Goal: Task Accomplishment & Management: Complete application form

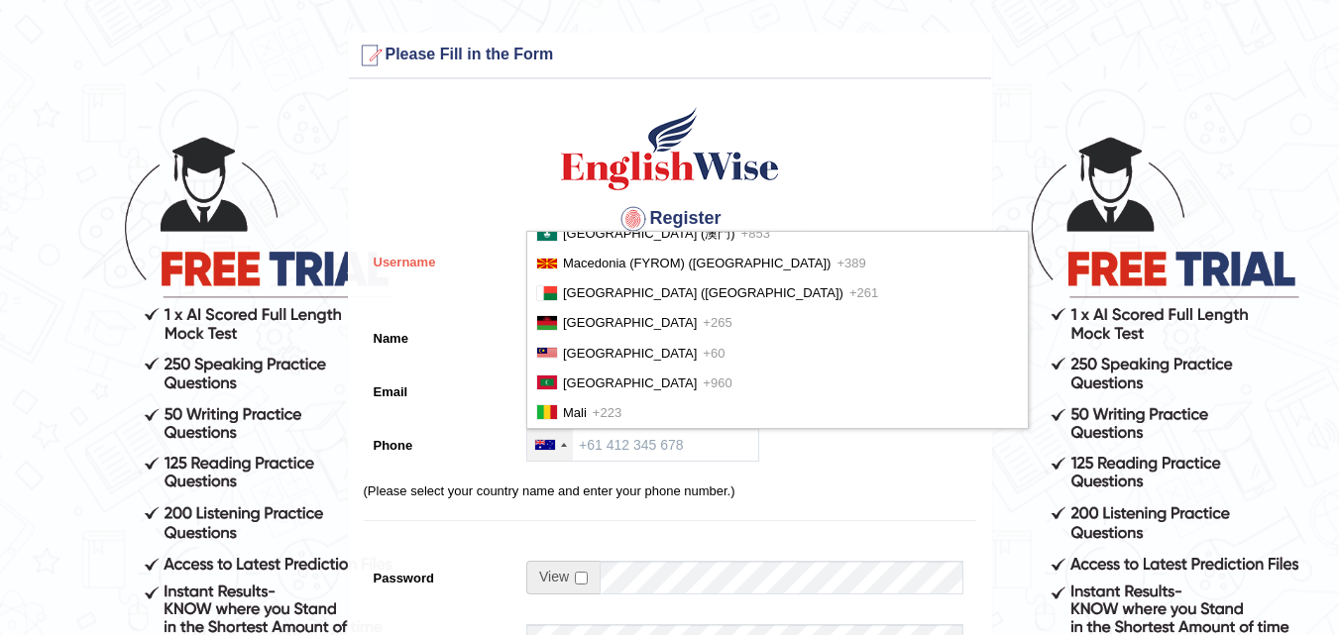
scroll to position [3965, 0]
click at [703, 345] on span "+60" at bounding box center [714, 352] width 22 height 15
type input "+60"
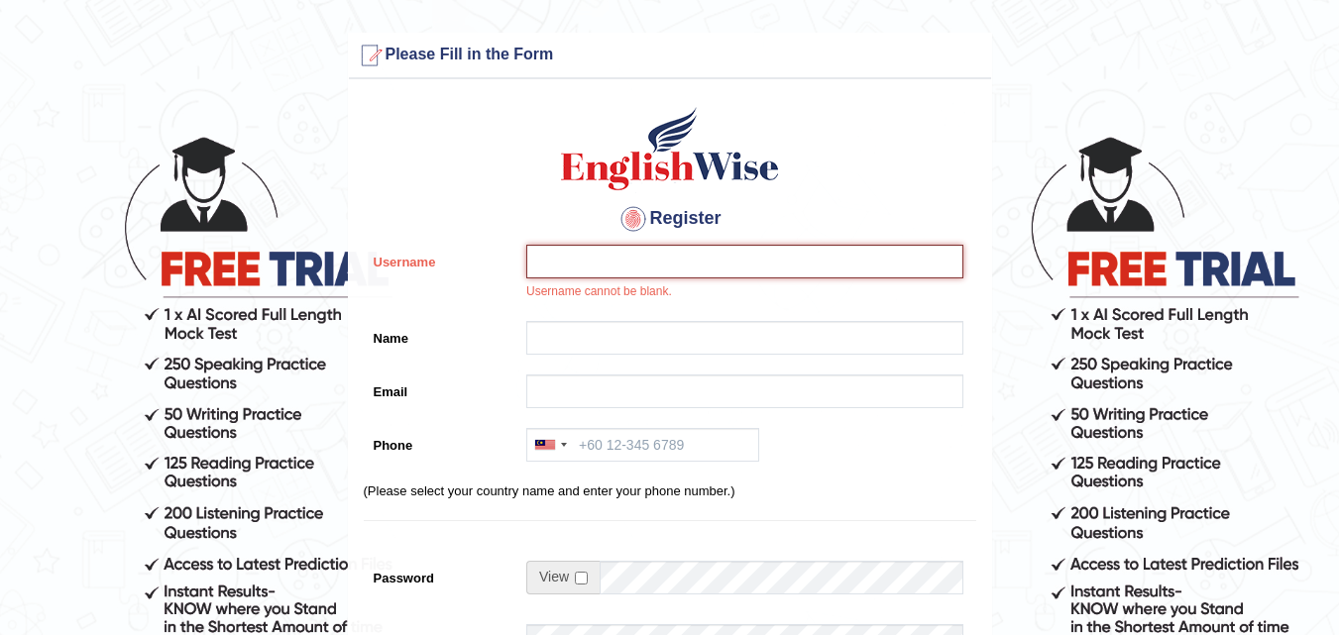
click at [587, 261] on input "Username" at bounding box center [744, 262] width 437 height 34
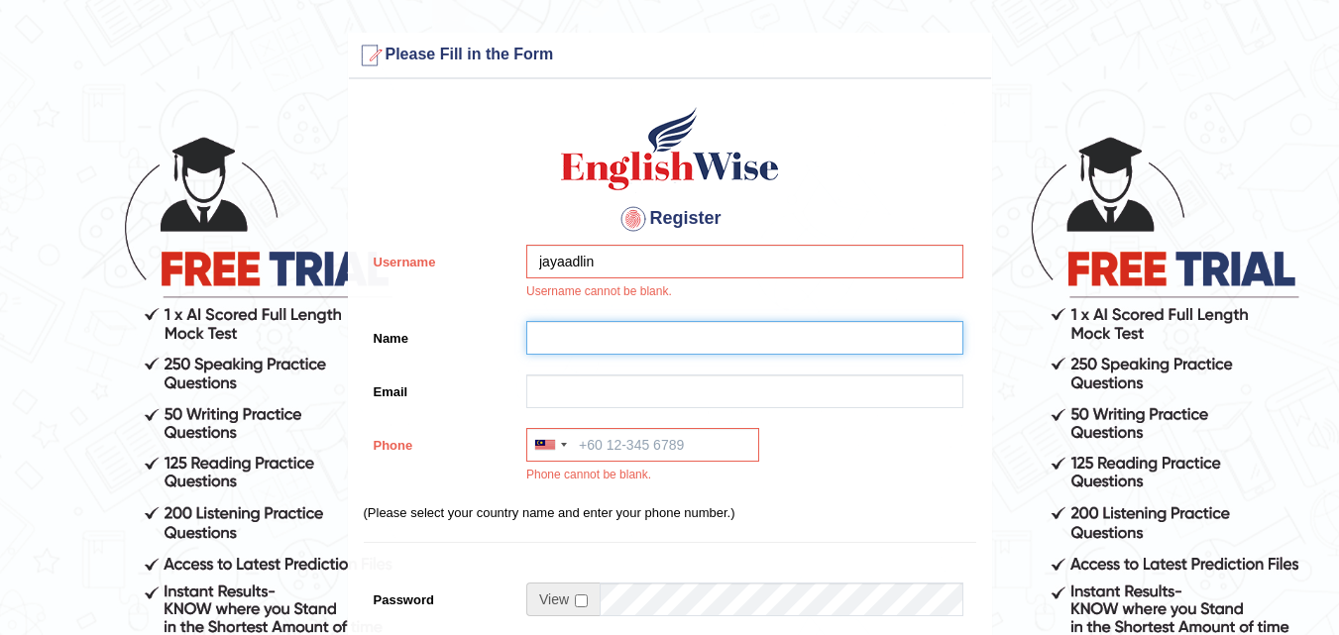
click at [616, 340] on input "Name" at bounding box center [744, 338] width 437 height 34
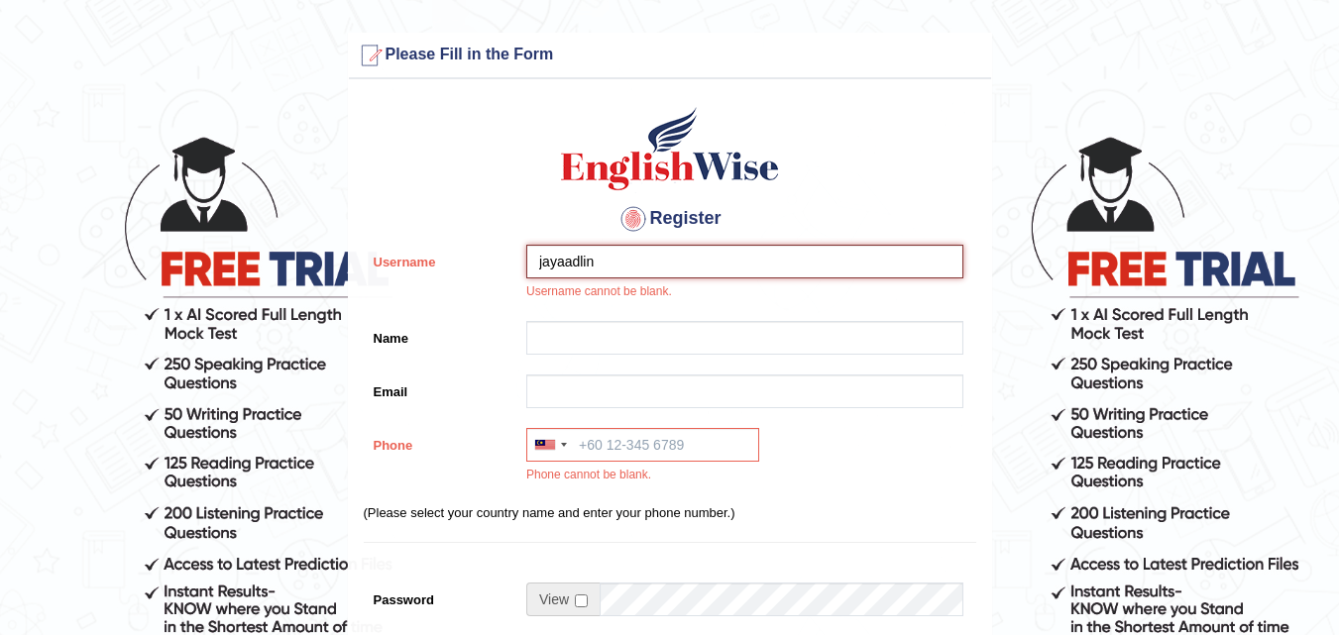
click at [618, 277] on input "jayaadlin" at bounding box center [744, 262] width 437 height 34
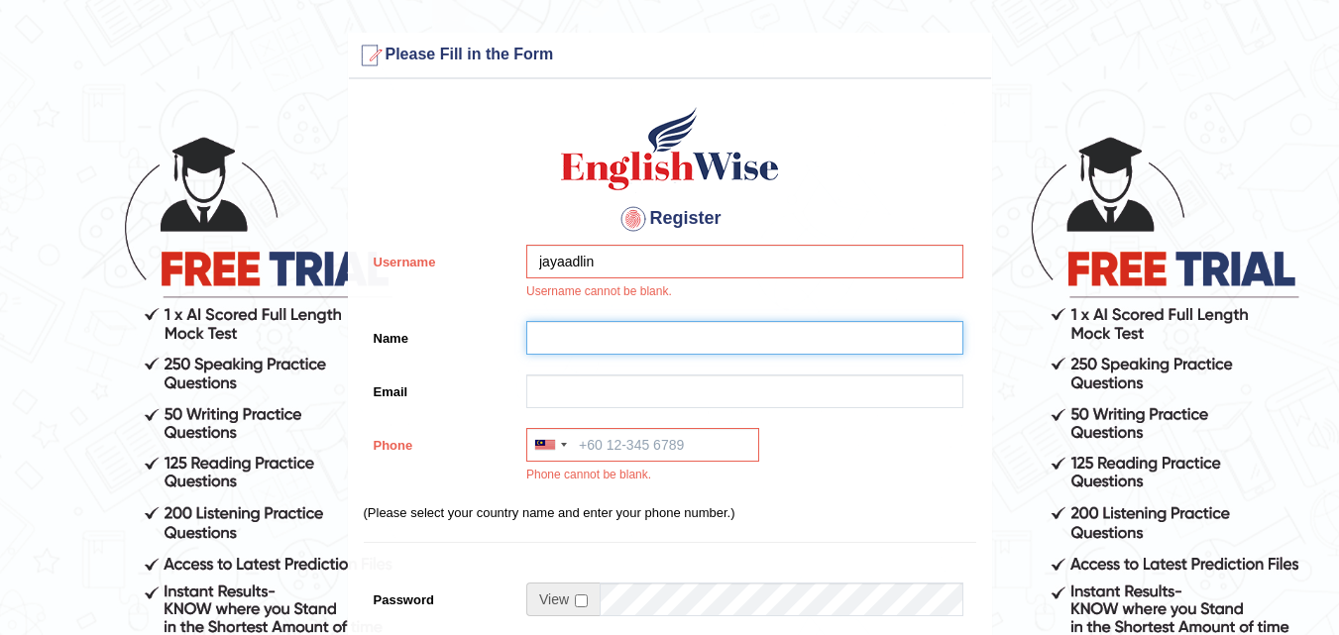
click at [584, 322] on input "Name" at bounding box center [744, 338] width 437 height 34
click at [584, 321] on input "Name" at bounding box center [744, 338] width 437 height 34
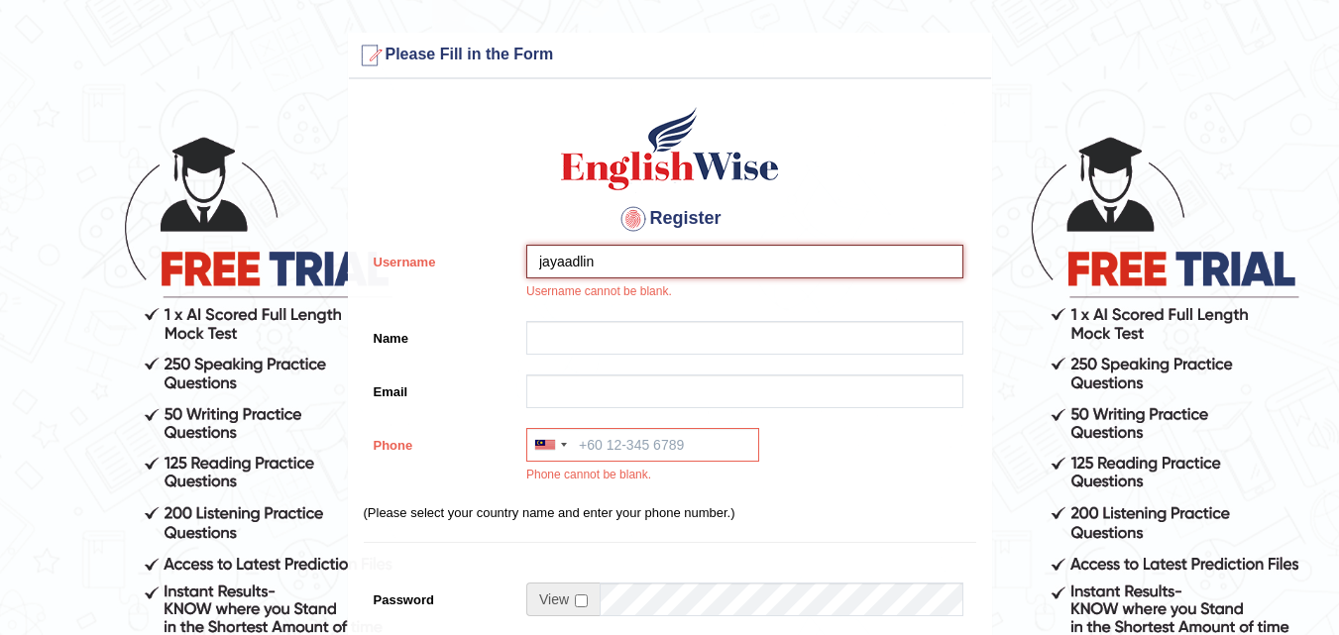
drag, startPoint x: 621, startPoint y: 270, endPoint x: 629, endPoint y: 279, distance: 12.6
click at [629, 279] on div "jayaadlin Username cannot be blank." at bounding box center [739, 278] width 447 height 66
click at [633, 272] on input "jayaadlin" at bounding box center [744, 262] width 437 height 34
type input "j"
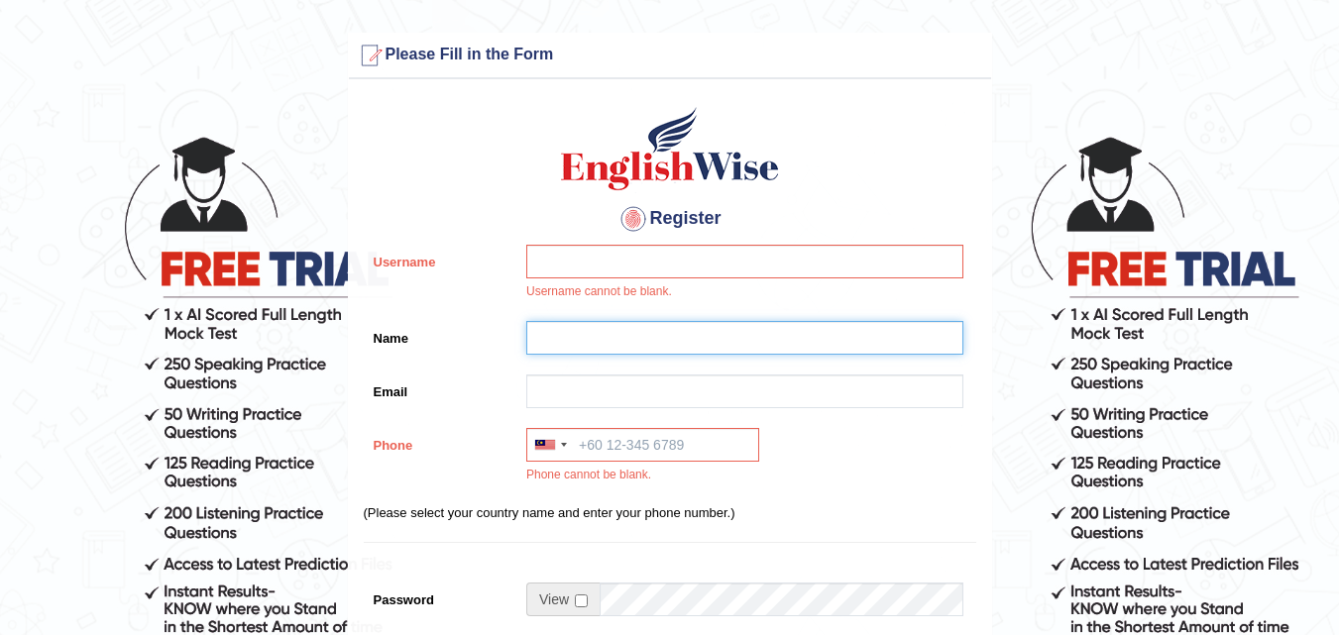
click at [574, 324] on input "Name" at bounding box center [744, 338] width 437 height 34
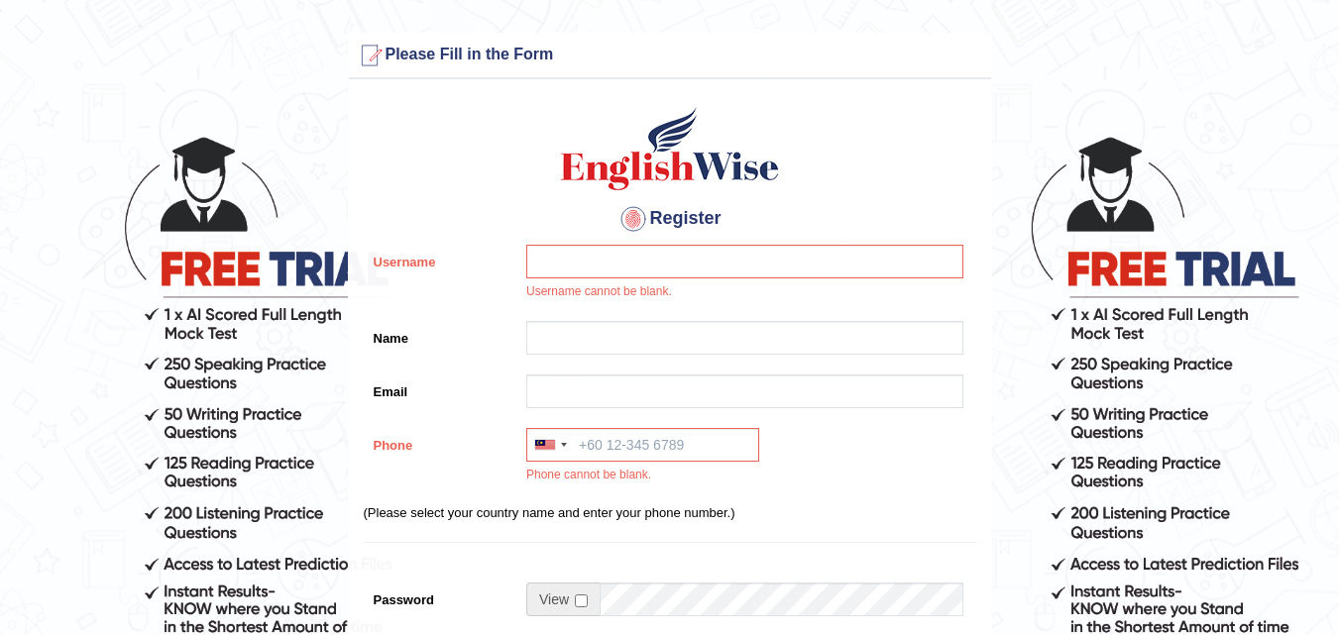
click at [580, 285] on div "Username cannot be blank." at bounding box center [739, 278] width 447 height 66
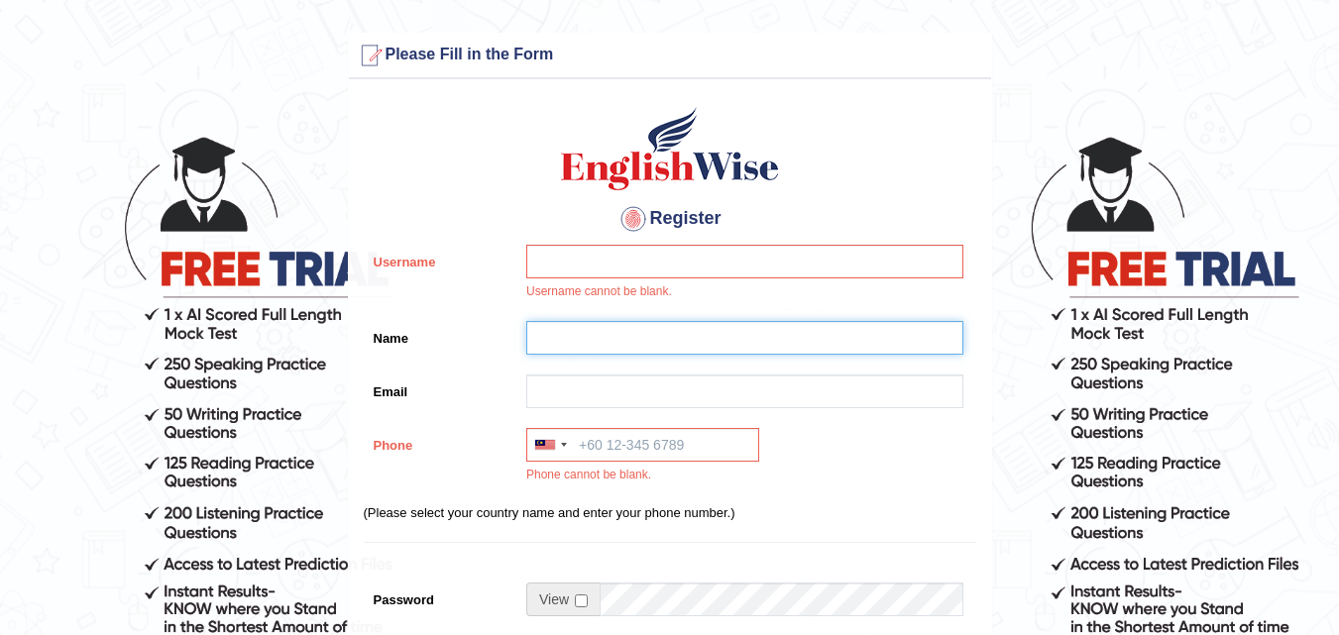
click at [571, 338] on input "Name" at bounding box center [744, 338] width 437 height 34
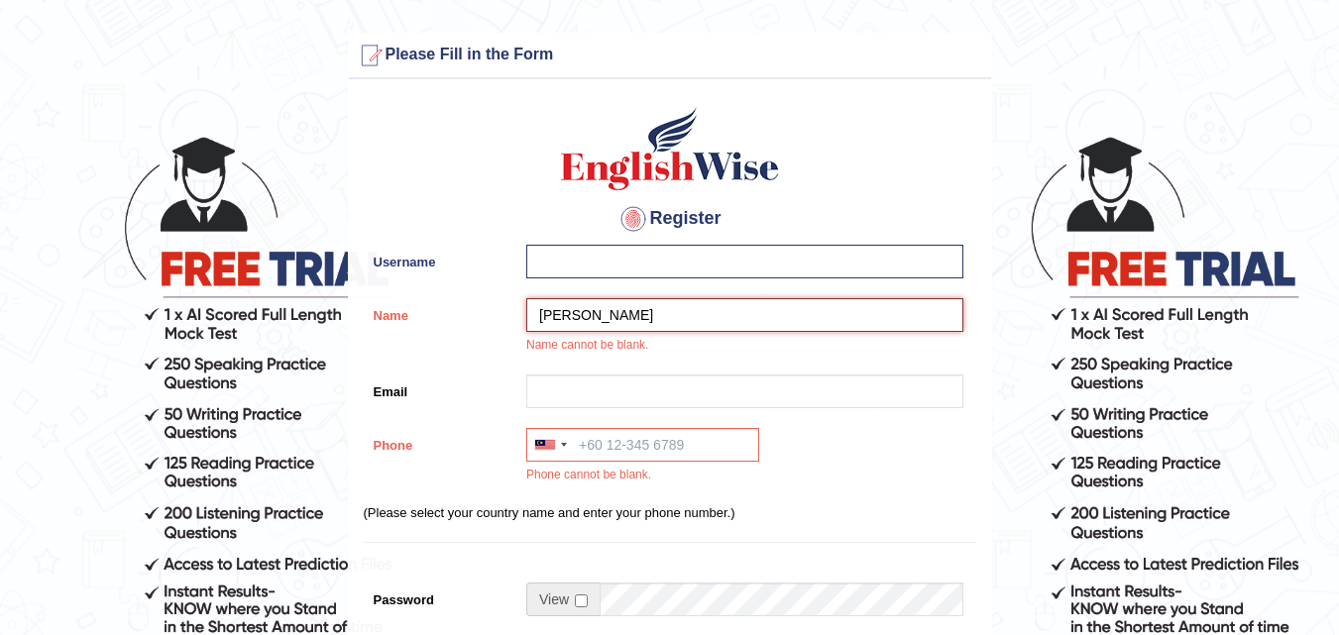
type input "jaya adlin manurung"
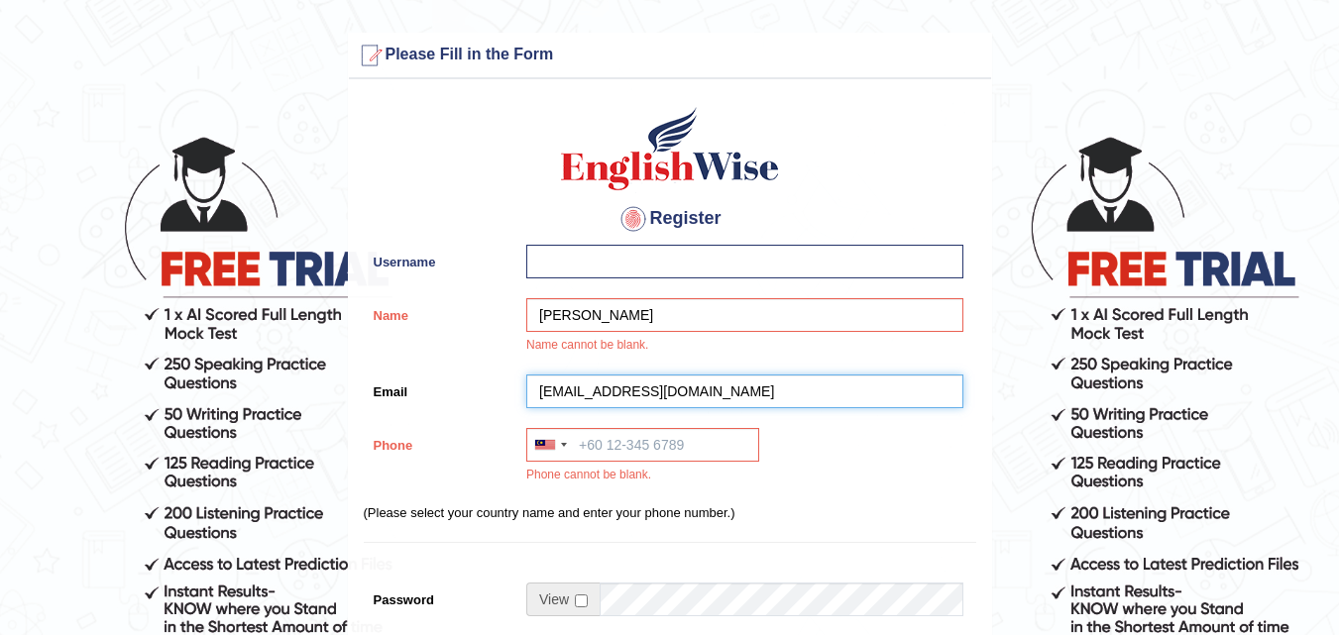
type input "jayamanroe92@gmail.com"
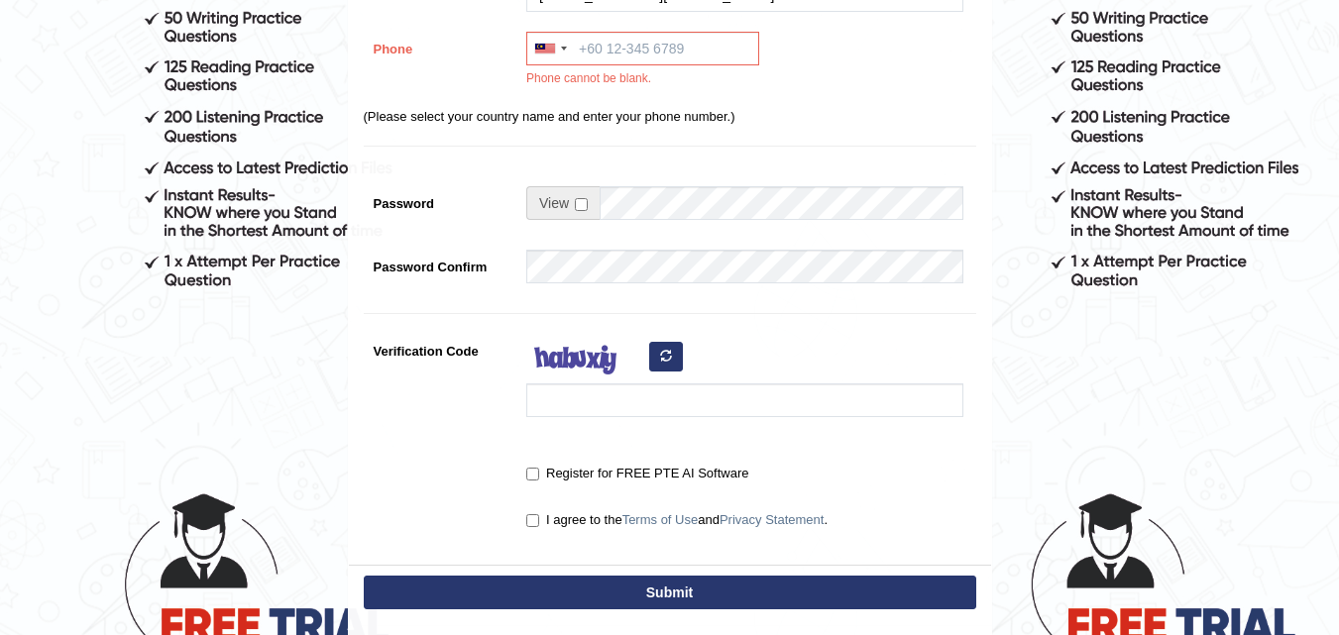
scroll to position [0, 0]
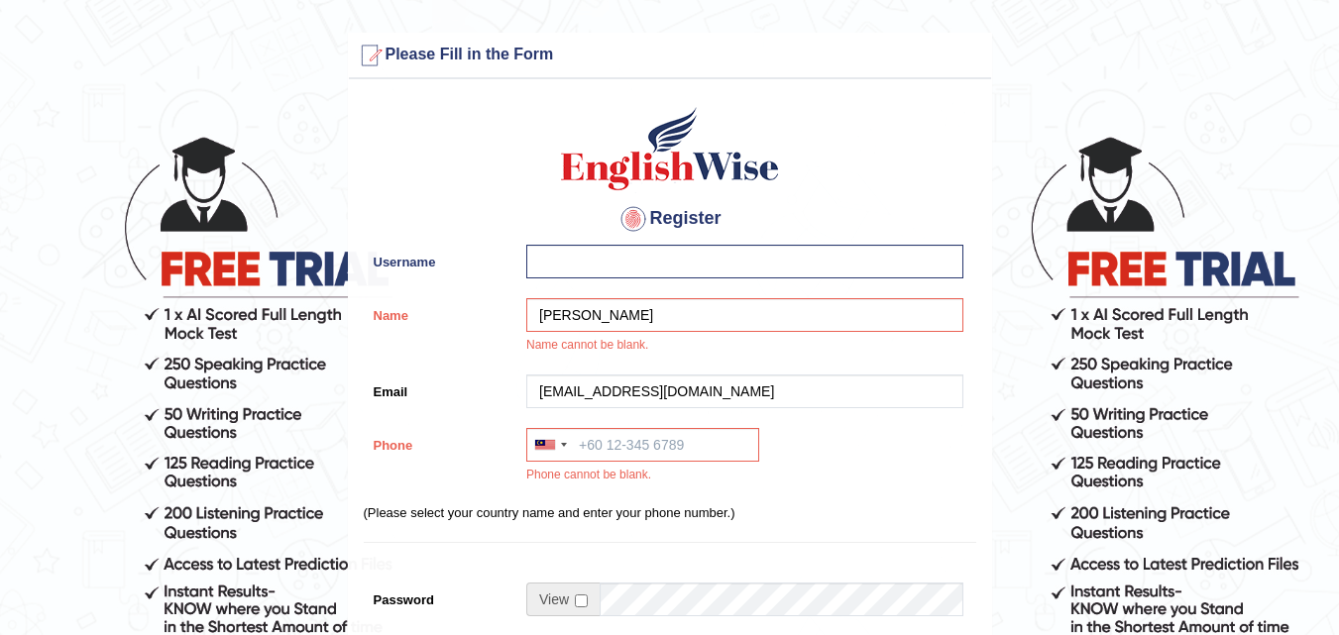
click at [618, 291] on div "Register Username Name jaya adlin manurung Name cannot be blank. Email jayamanr…" at bounding box center [670, 525] width 642 height 872
click at [615, 282] on div at bounding box center [739, 267] width 447 height 44
click at [608, 260] on input "Username" at bounding box center [744, 262] width 437 height 34
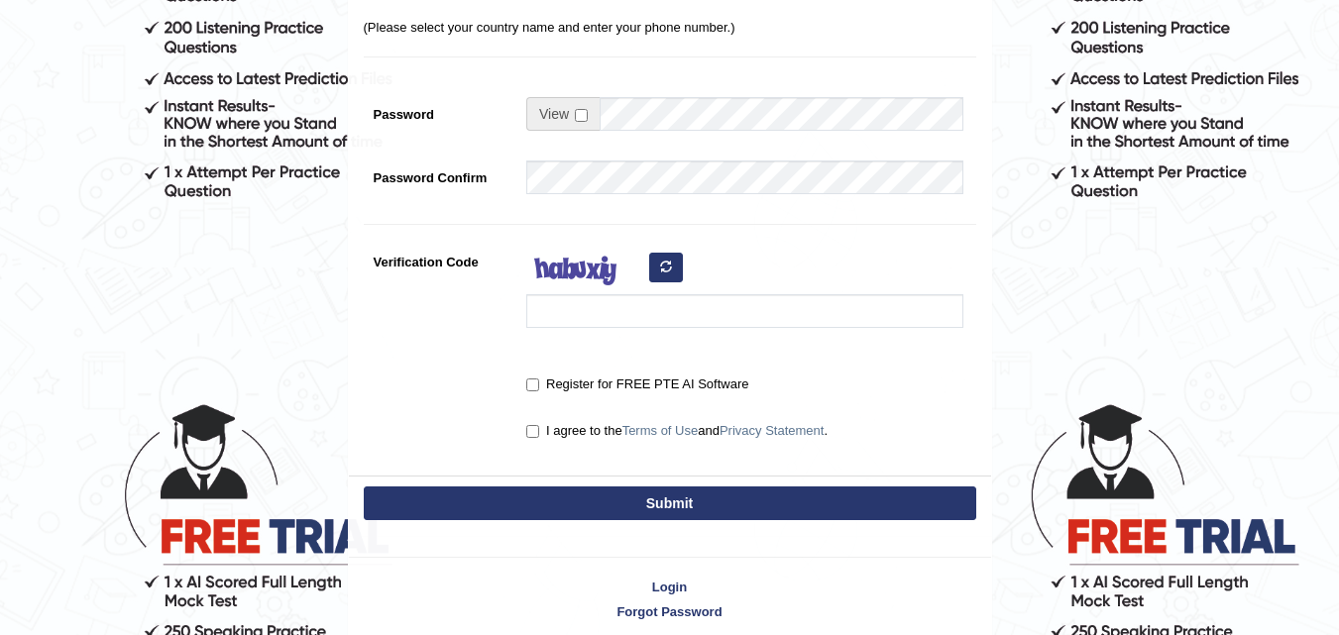
scroll to position [572, 0]
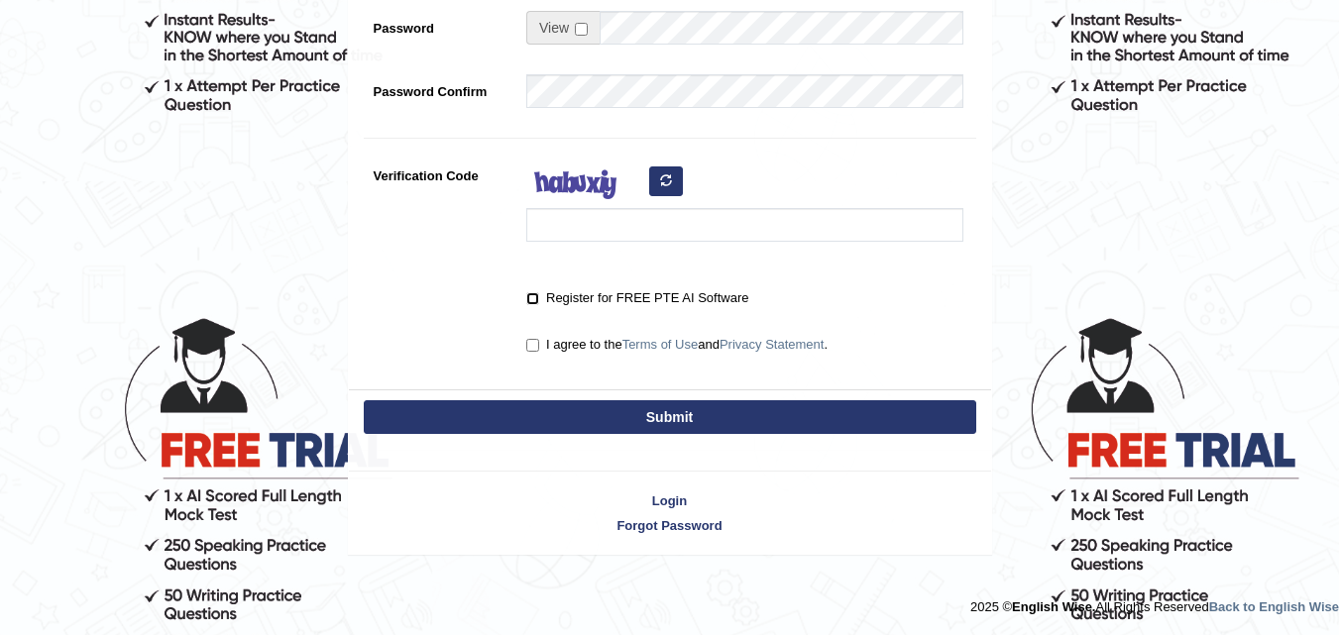
click at [529, 298] on input "Register for FREE PTE AI Software" at bounding box center [532, 298] width 13 height 13
checkbox input "true"
click at [533, 345] on input "I agree to the Terms of Use and Privacy Statement ." at bounding box center [532, 345] width 13 height 13
checkbox input "true"
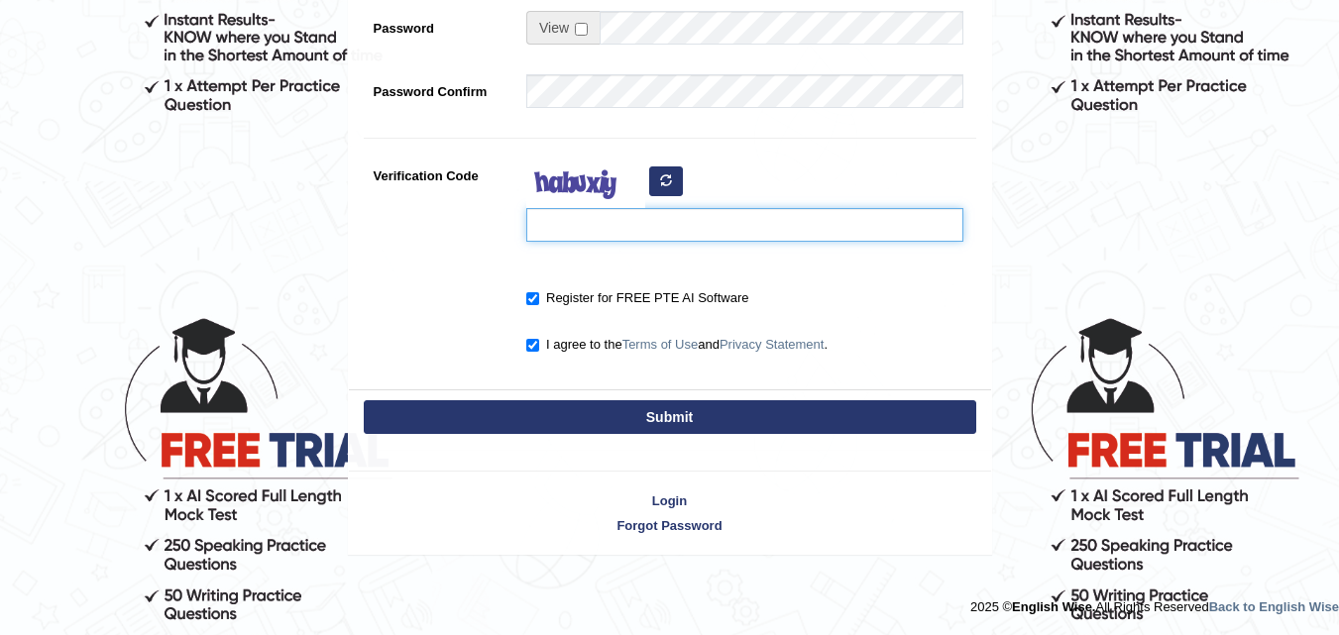
click at [577, 218] on input "Verification Code" at bounding box center [744, 225] width 437 height 34
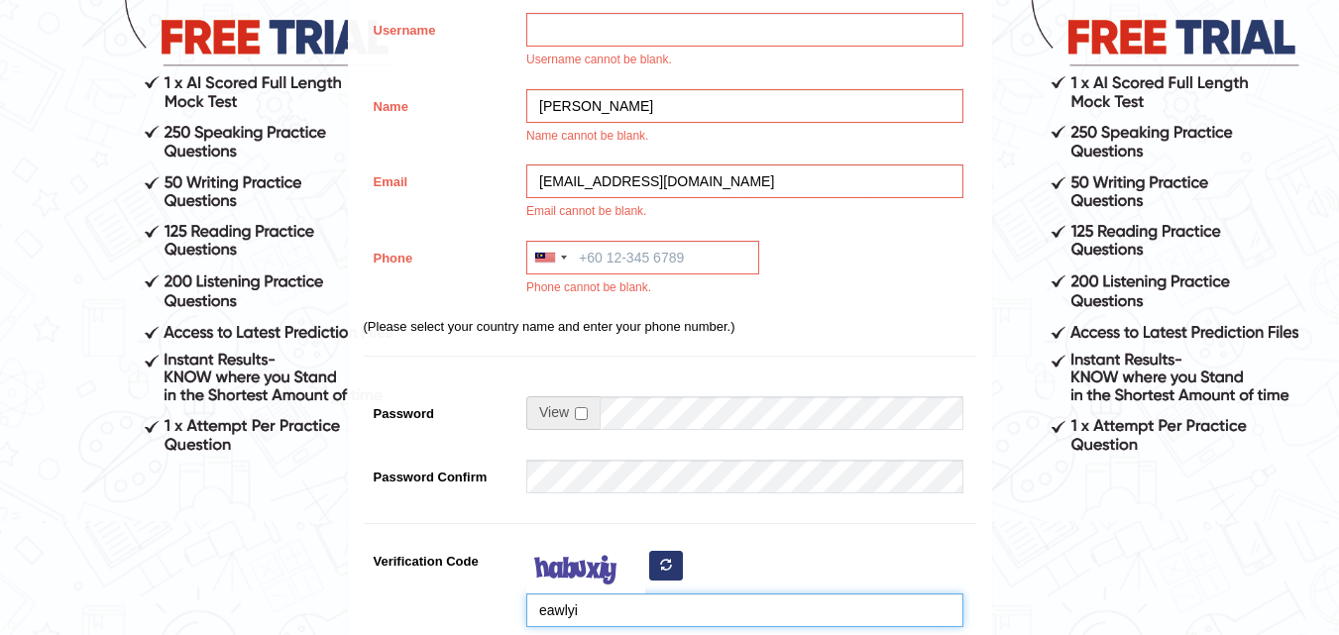
scroll to position [221, 0]
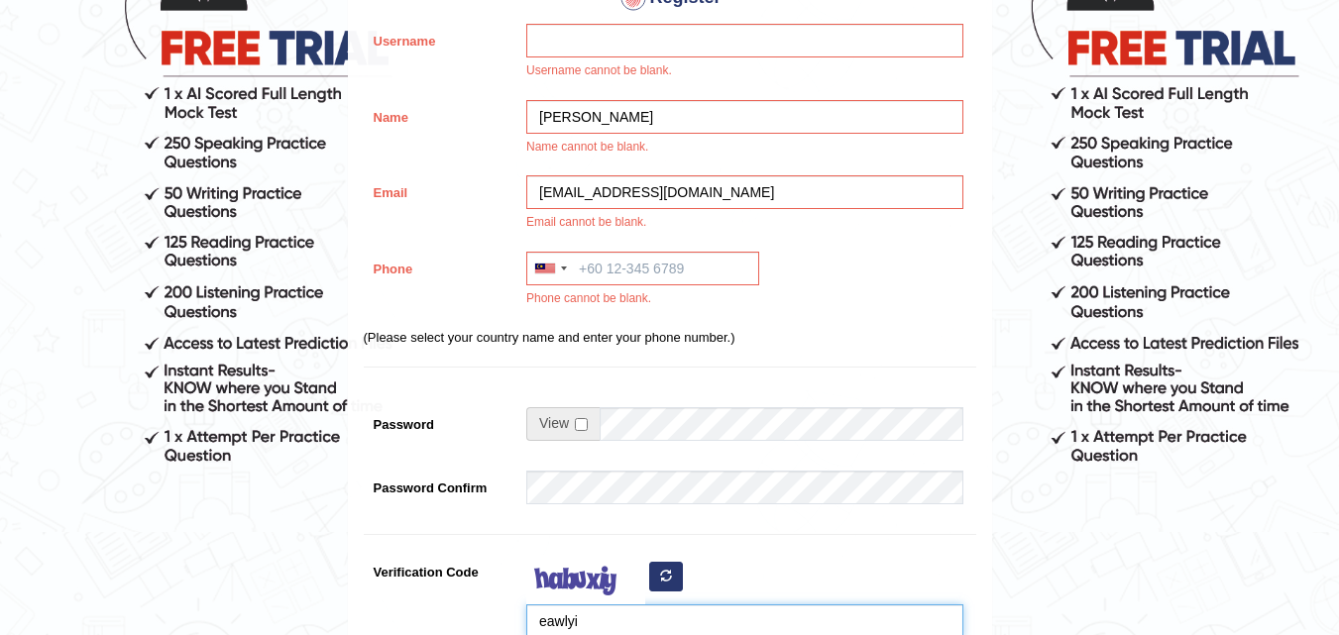
type input "eawlyi"
click at [586, 429] on input "checkbox" at bounding box center [581, 424] width 13 height 13
checkbox input "true"
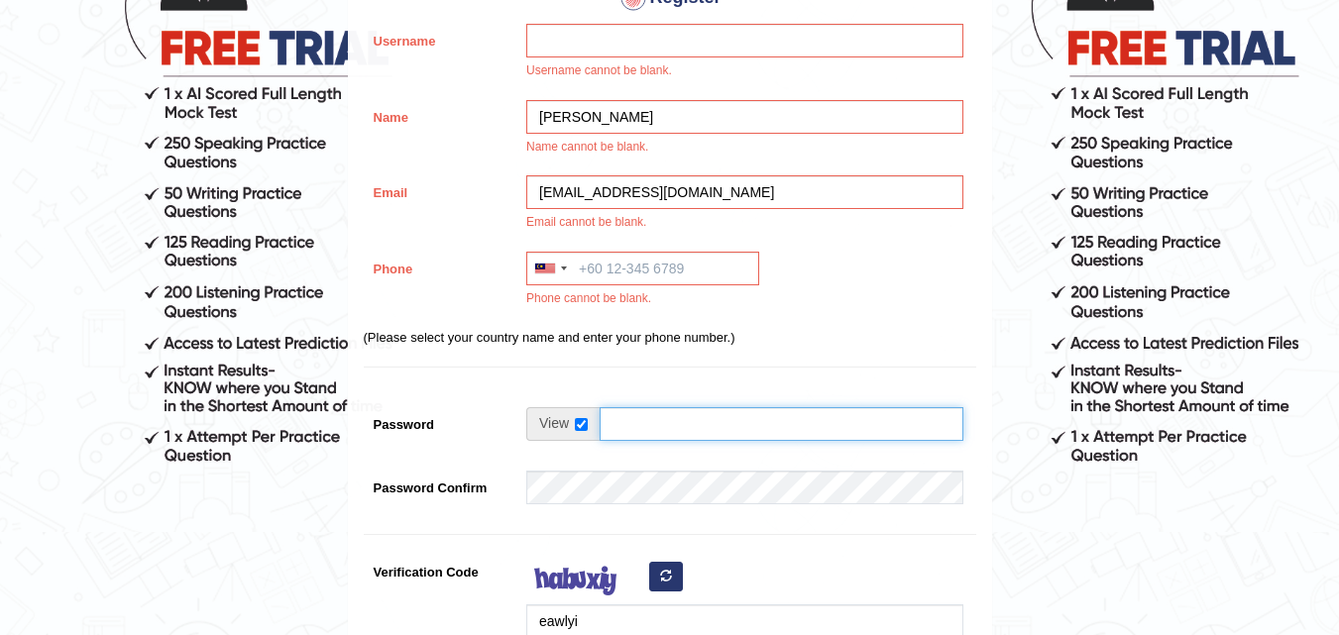
click at [638, 421] on input "Password" at bounding box center [782, 424] width 364 height 34
type input "nardi01234"
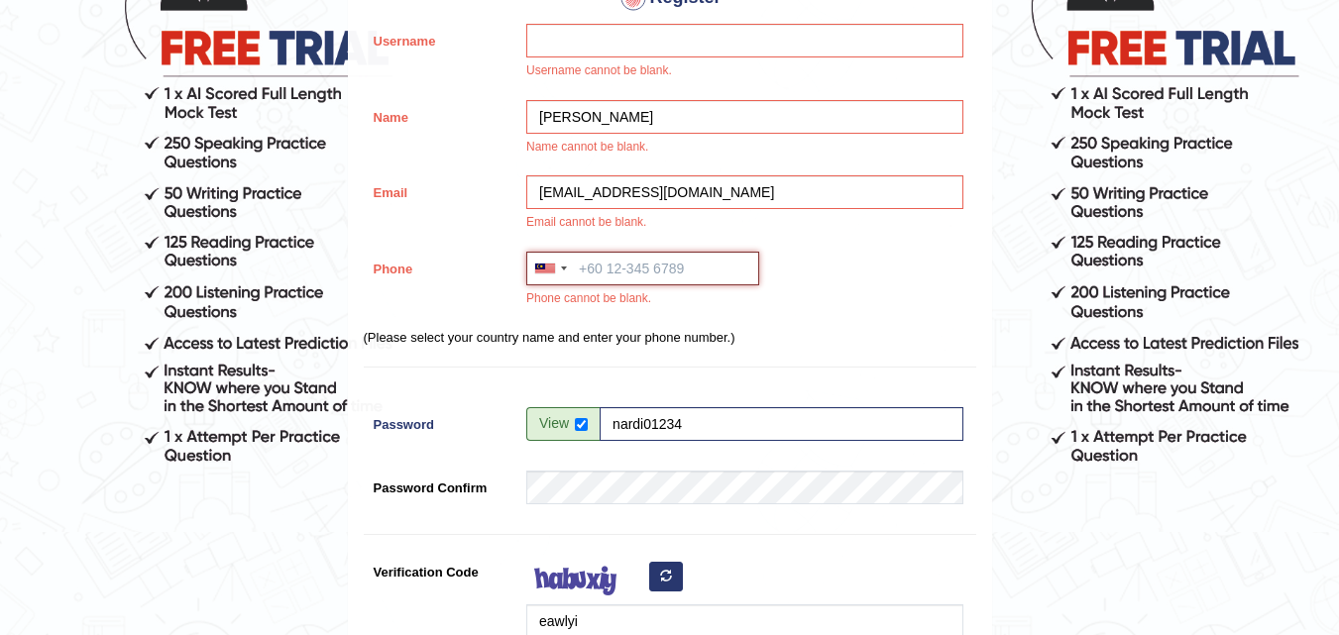
click at [581, 269] on input "Phone" at bounding box center [642, 269] width 233 height 34
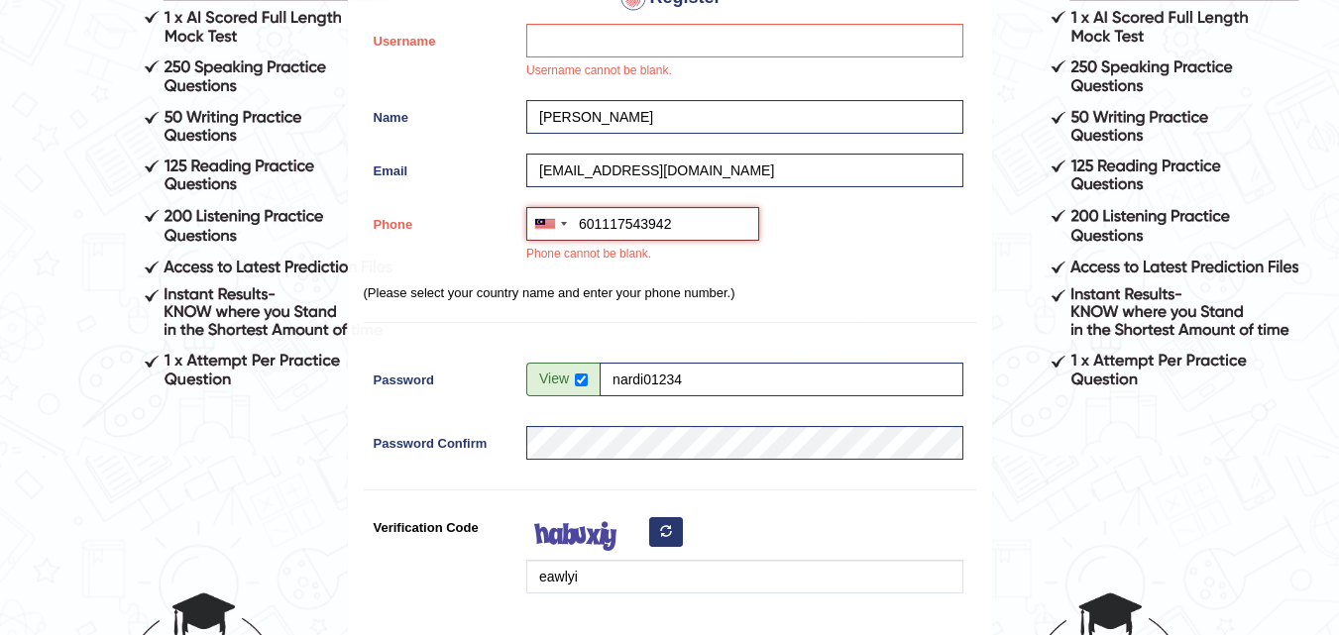
scroll to position [0, 0]
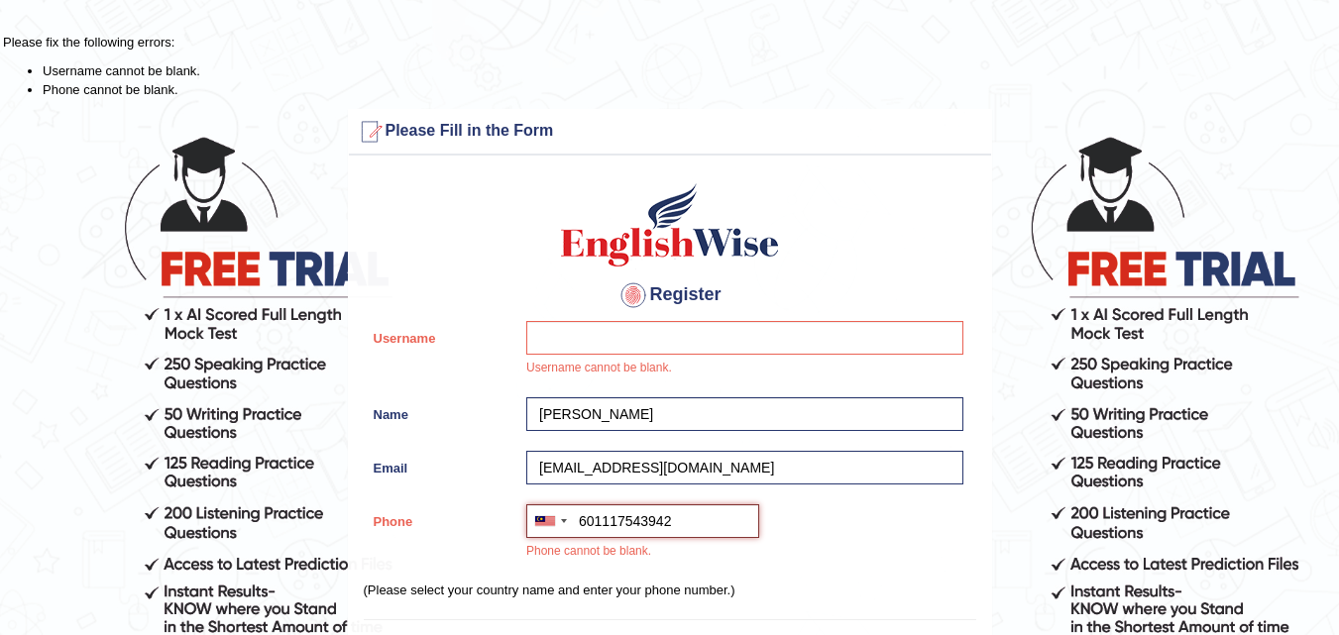
type input "601117543942"
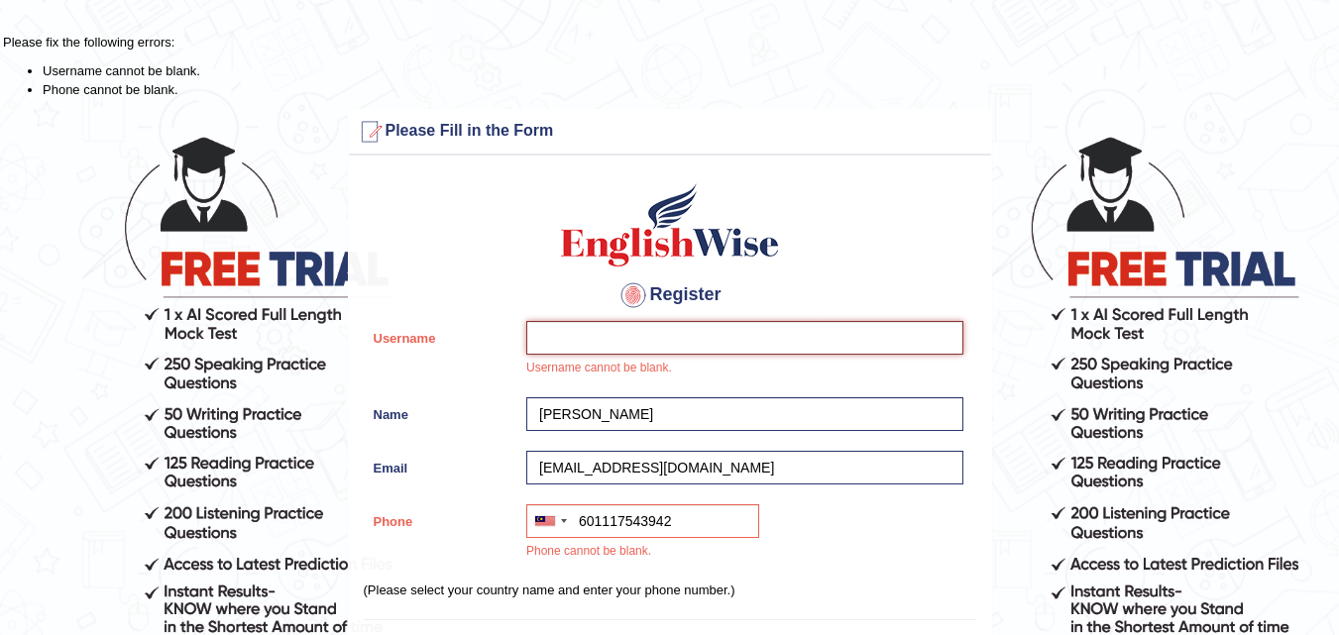
click at [604, 337] on input "Username" at bounding box center [744, 338] width 437 height 34
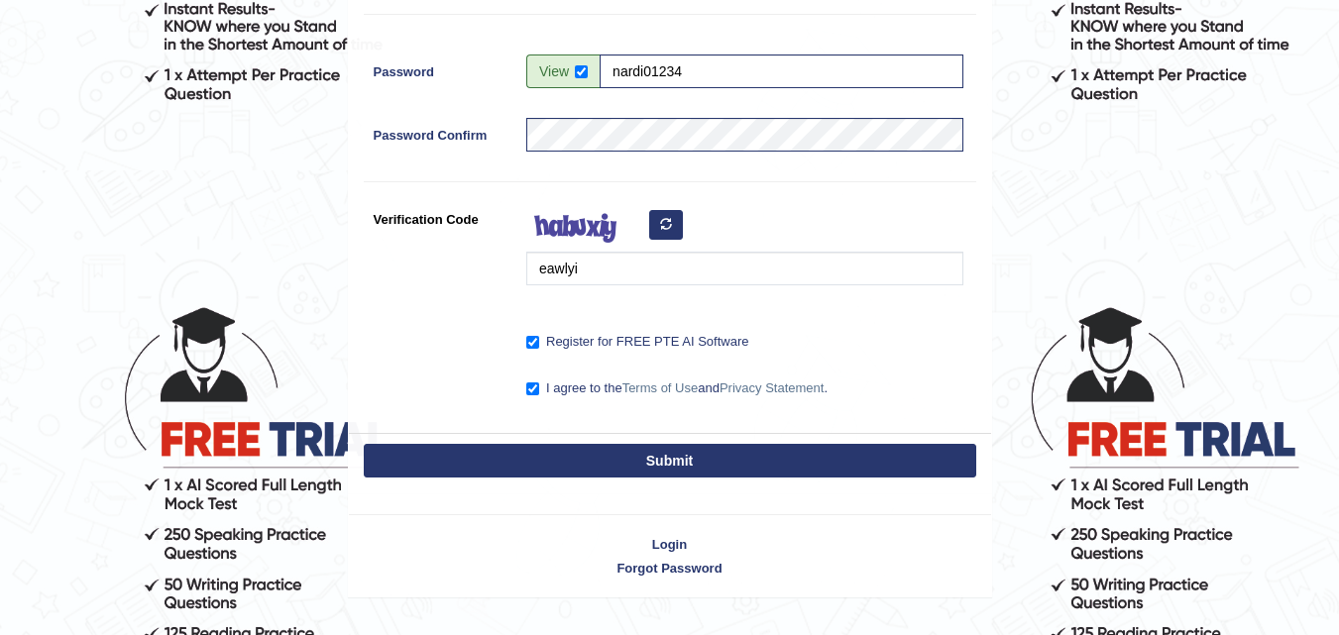
scroll to position [627, 0]
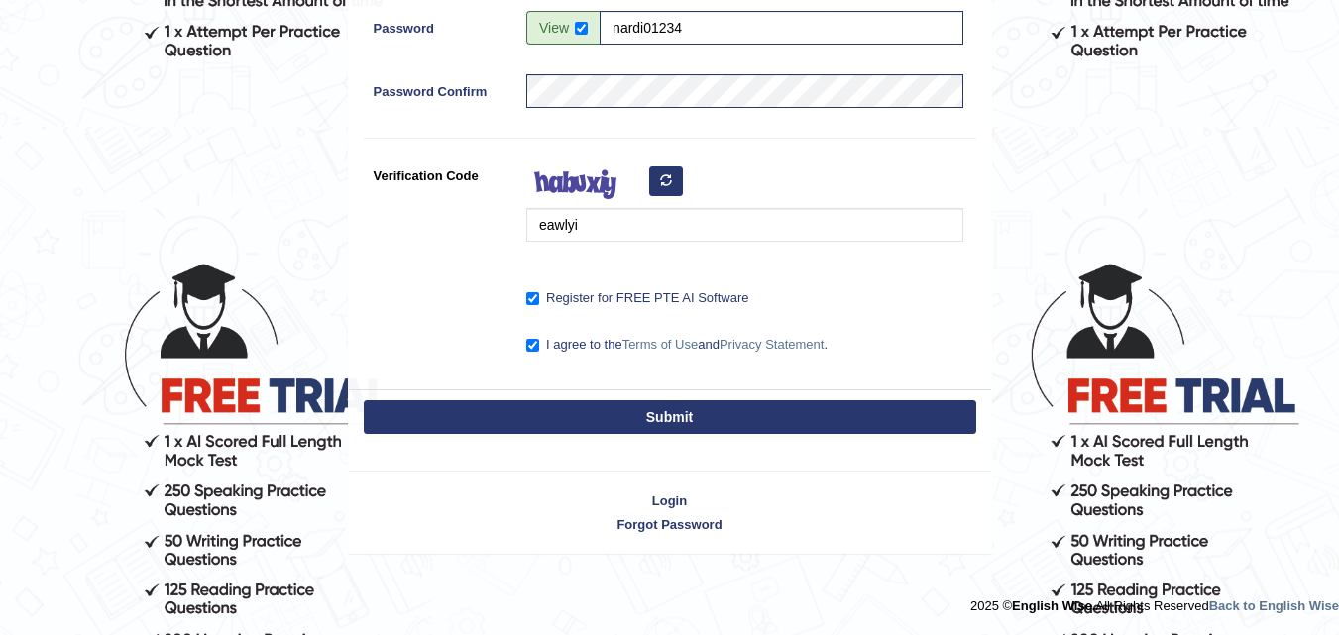
type input "jayaadlin"
click at [665, 403] on button "Submit" at bounding box center [670, 417] width 613 height 34
type input "+601117543942"
click at [665, 403] on button "Submit" at bounding box center [670, 417] width 613 height 34
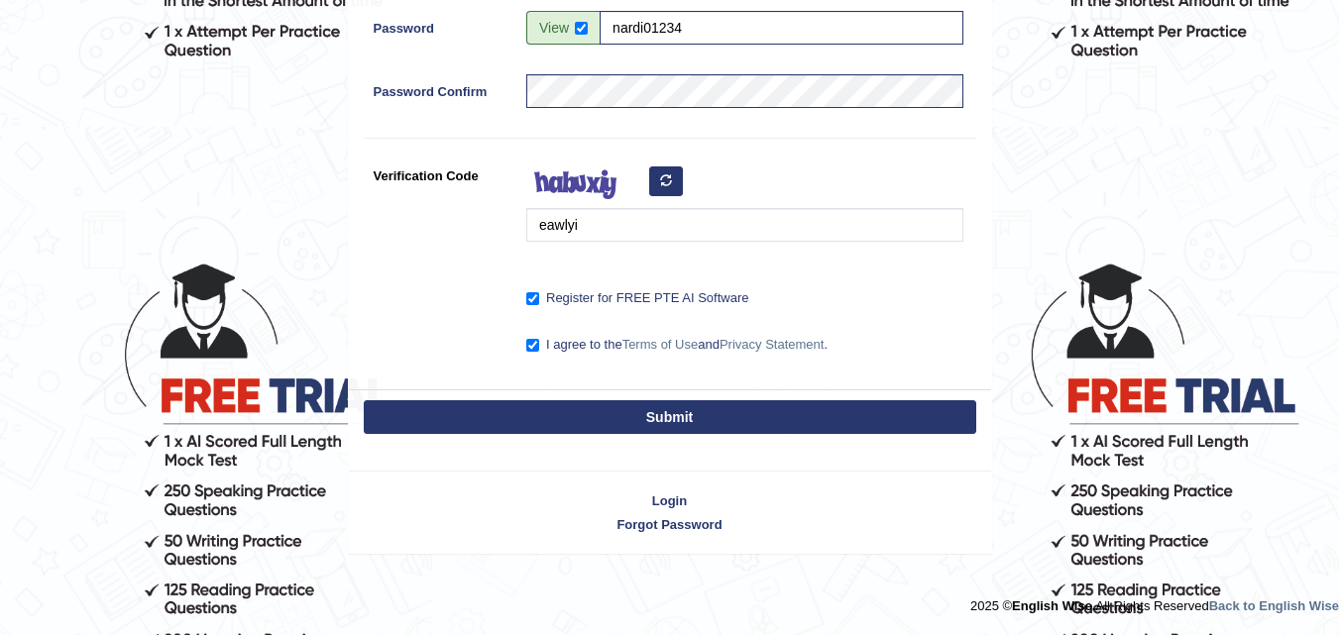
click at [665, 403] on button "Submit" at bounding box center [670, 417] width 613 height 34
click at [664, 410] on button "Submit" at bounding box center [670, 417] width 613 height 34
click at [662, 413] on button "Submit" at bounding box center [670, 417] width 613 height 34
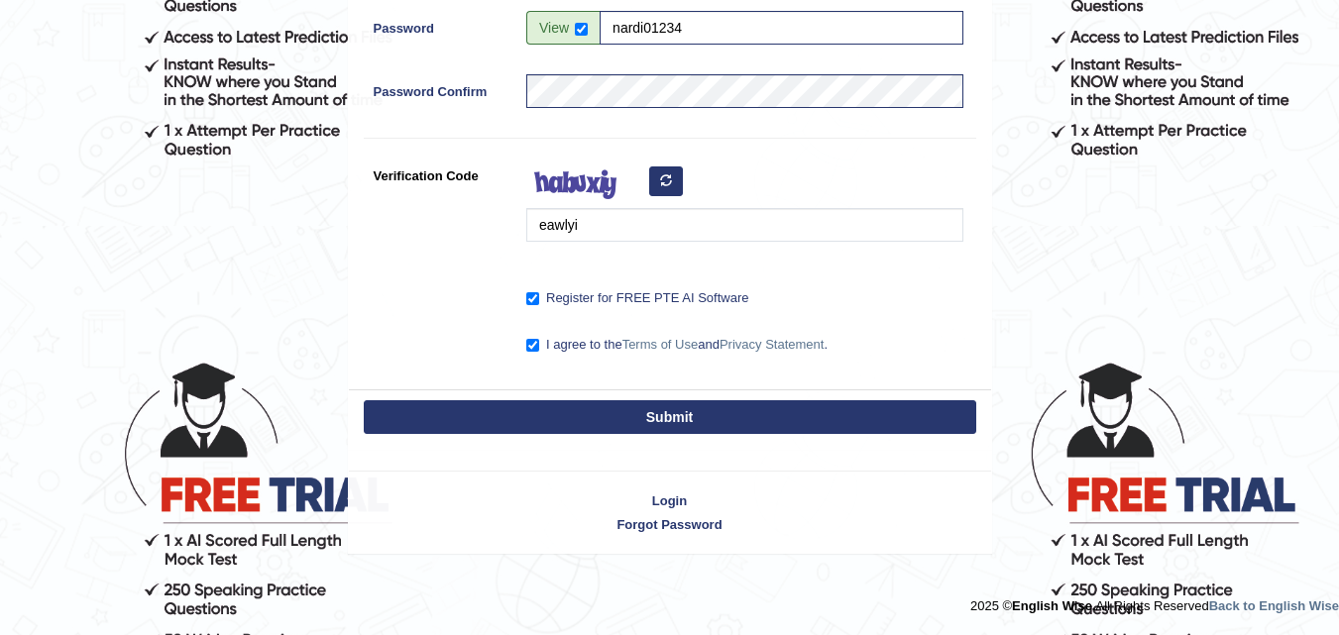
click at [663, 415] on button "Submit" at bounding box center [670, 417] width 613 height 34
click at [648, 399] on div "Submit" at bounding box center [670, 419] width 642 height 59
click at [647, 405] on button "Submit" at bounding box center [670, 417] width 613 height 34
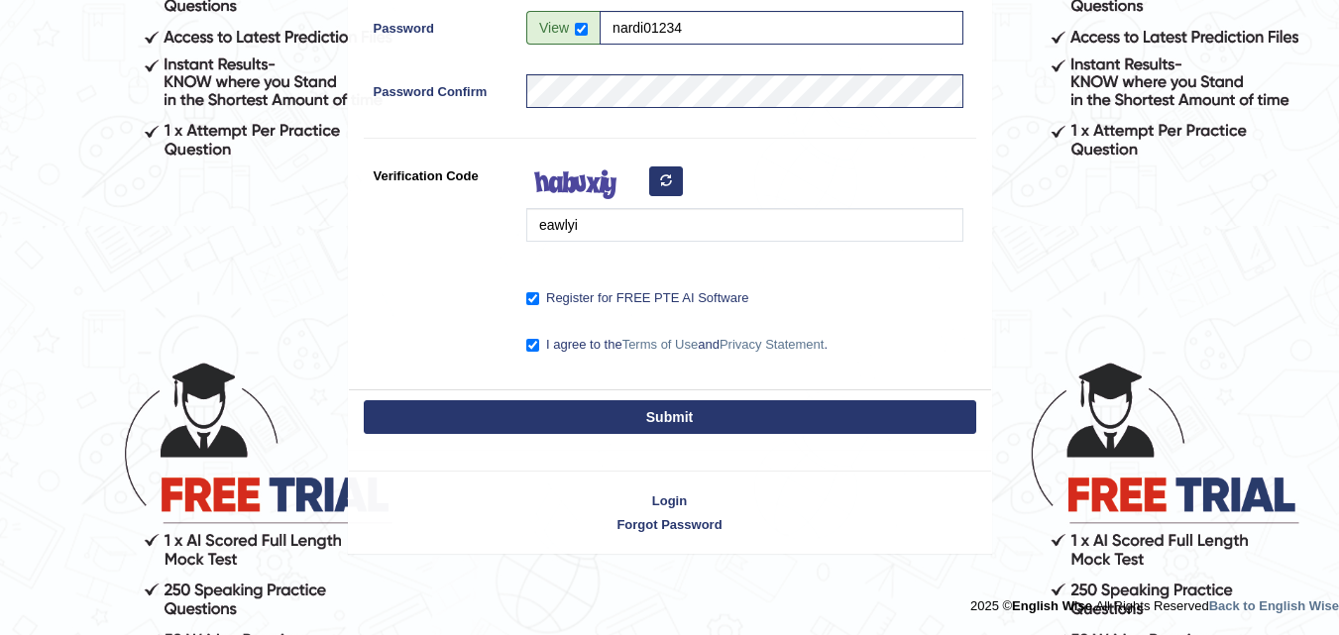
click at [646, 405] on button "Submit" at bounding box center [670, 417] width 613 height 34
click at [648, 404] on button "Submit" at bounding box center [670, 417] width 613 height 34
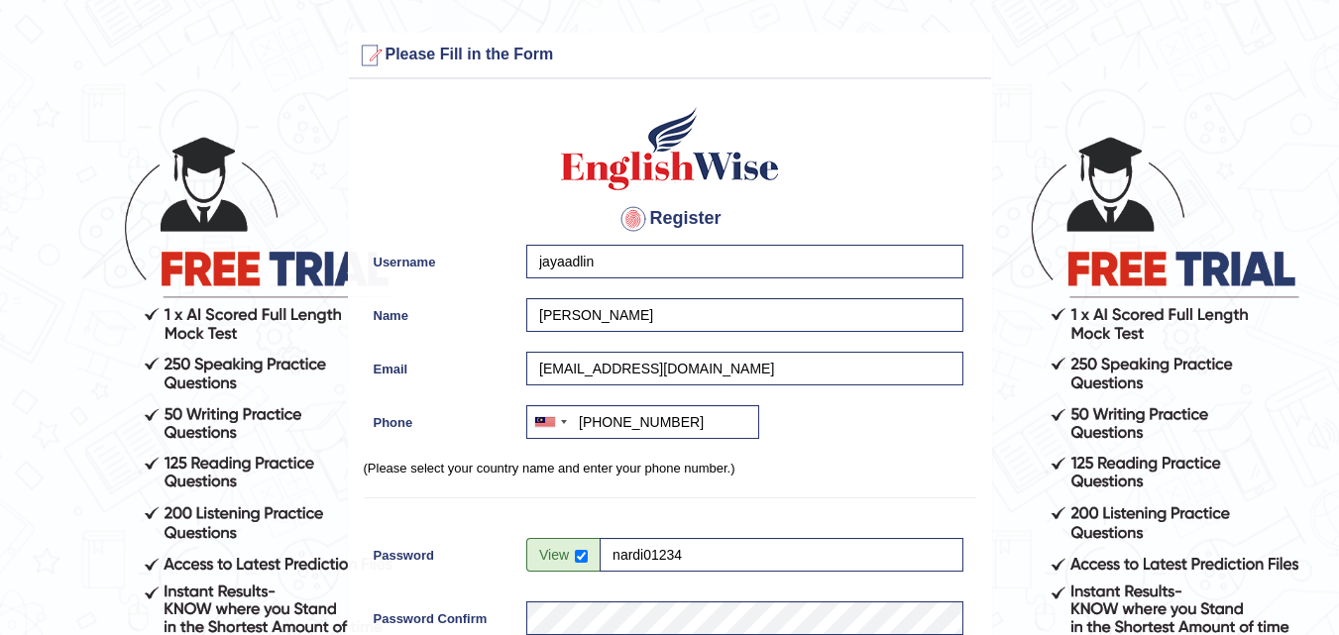
scroll to position [527, 0]
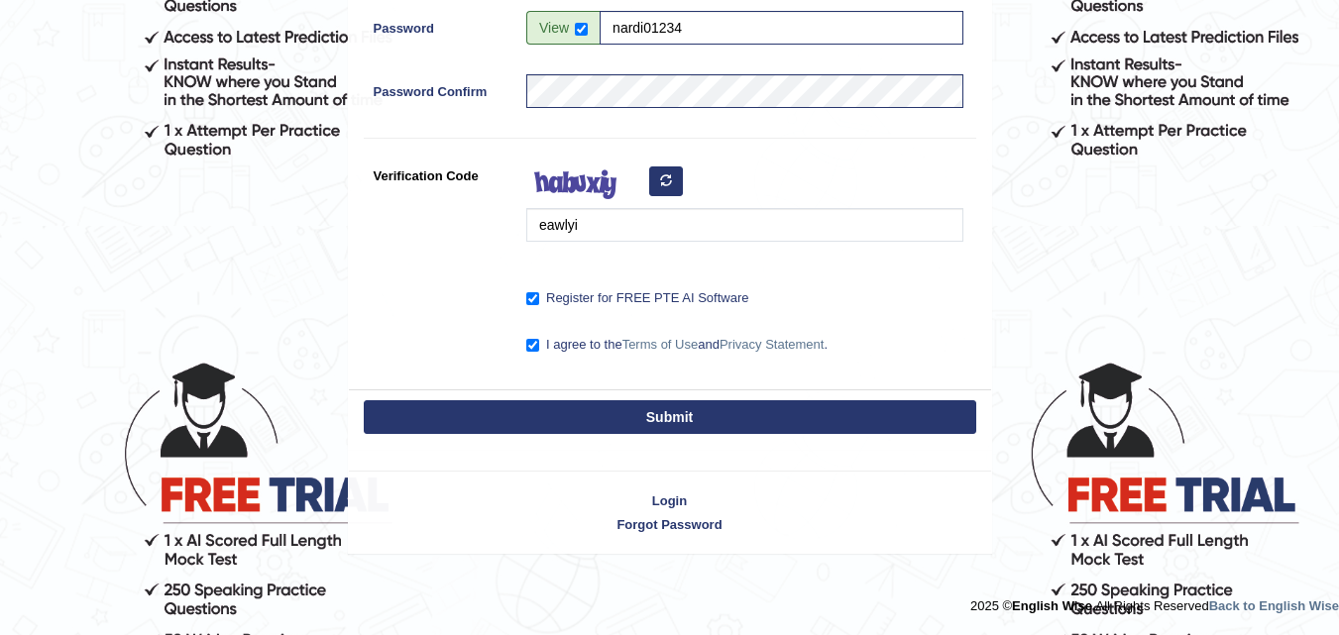
click at [562, 392] on div "Submit" at bounding box center [670, 419] width 642 height 59
click at [560, 401] on div "Submit" at bounding box center [670, 419] width 642 height 59
click at [560, 401] on button "Submit" at bounding box center [670, 417] width 613 height 34
click at [552, 403] on button "Submit" at bounding box center [670, 417] width 613 height 34
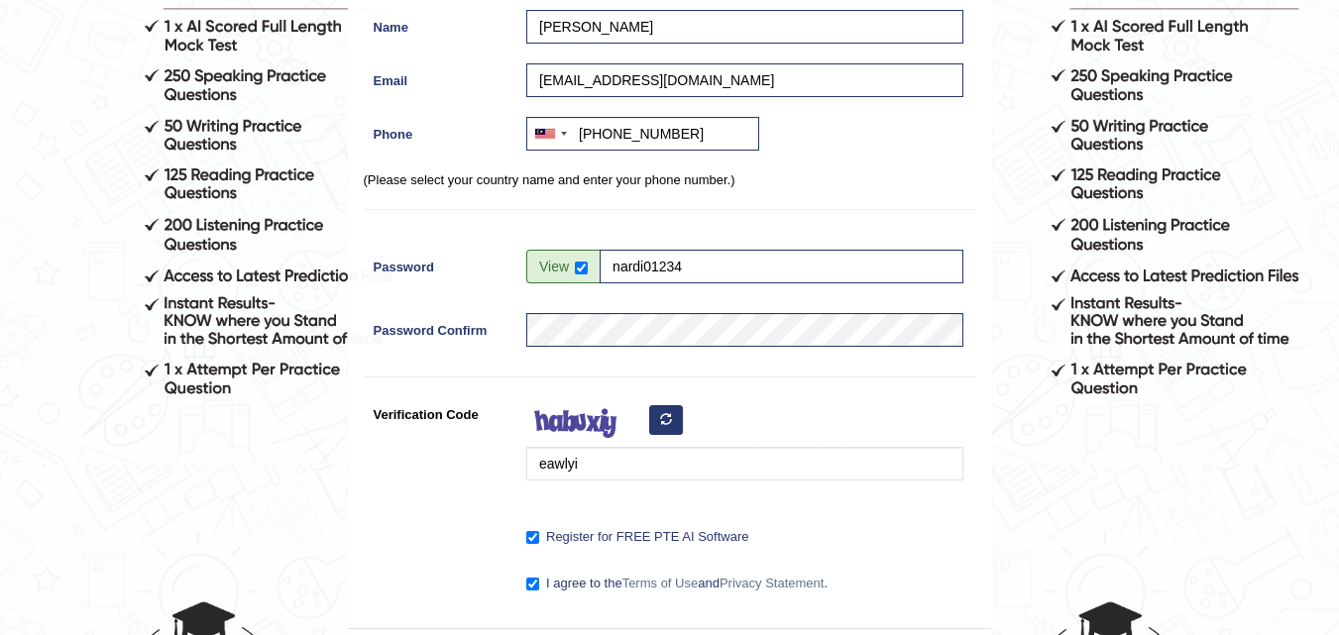
scroll to position [0, 0]
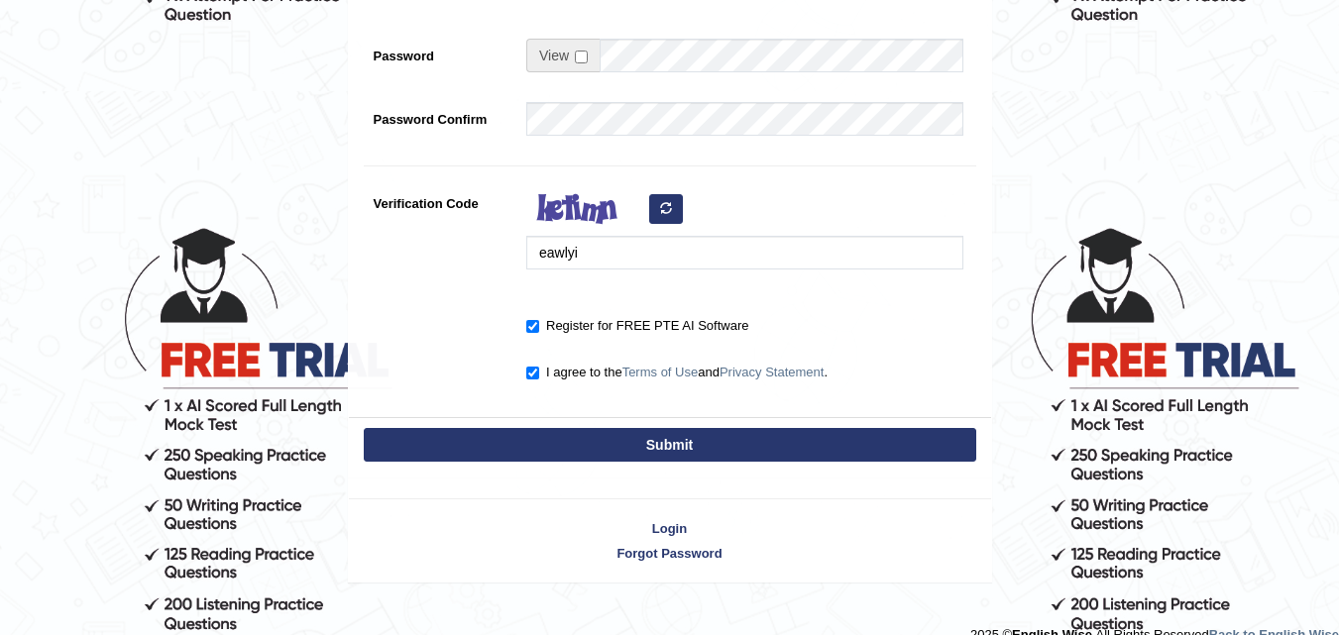
scroll to position [690, 0]
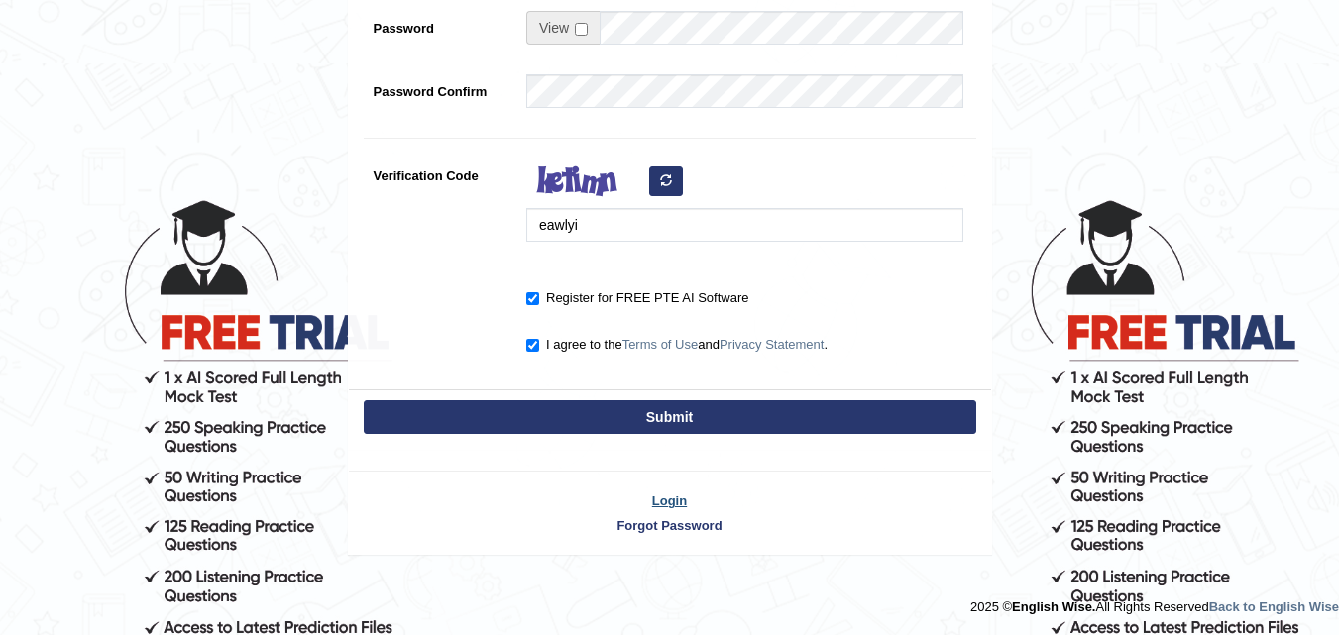
type input "jayaadlin1"
click at [662, 508] on link "Login" at bounding box center [670, 501] width 642 height 19
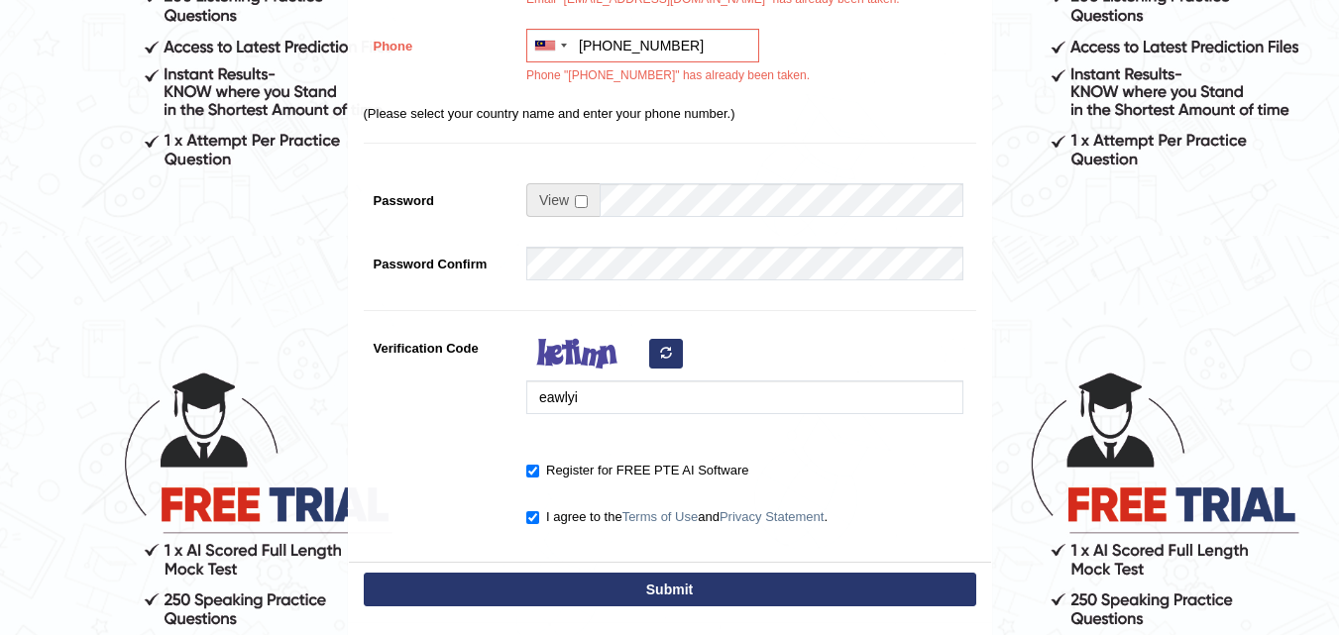
scroll to position [293, 0]
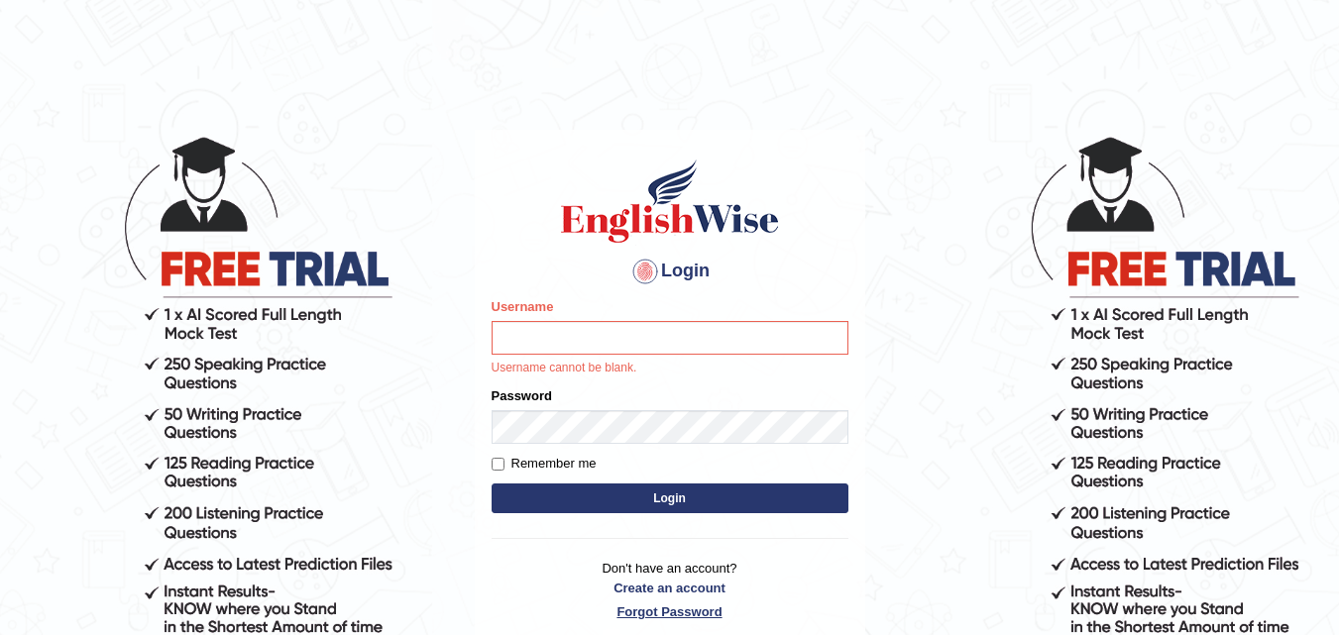
click at [637, 611] on link "Forgot Password" at bounding box center [670, 612] width 357 height 19
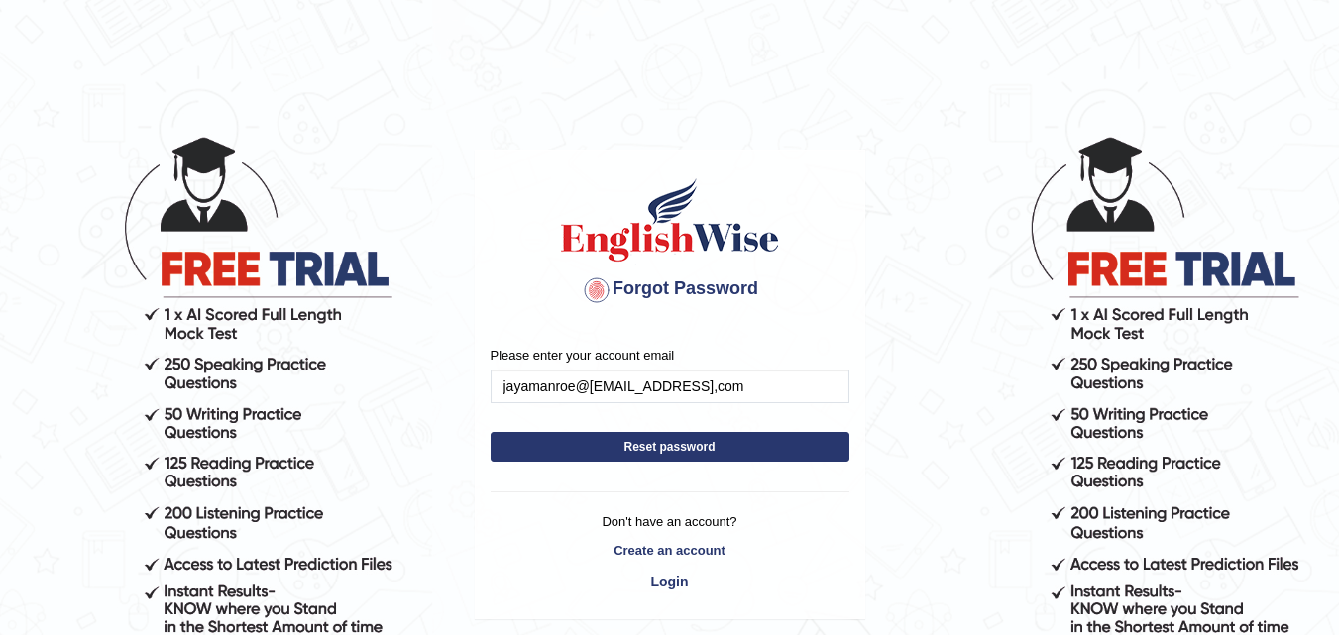
click at [575, 443] on button "Reset password" at bounding box center [670, 447] width 359 height 30
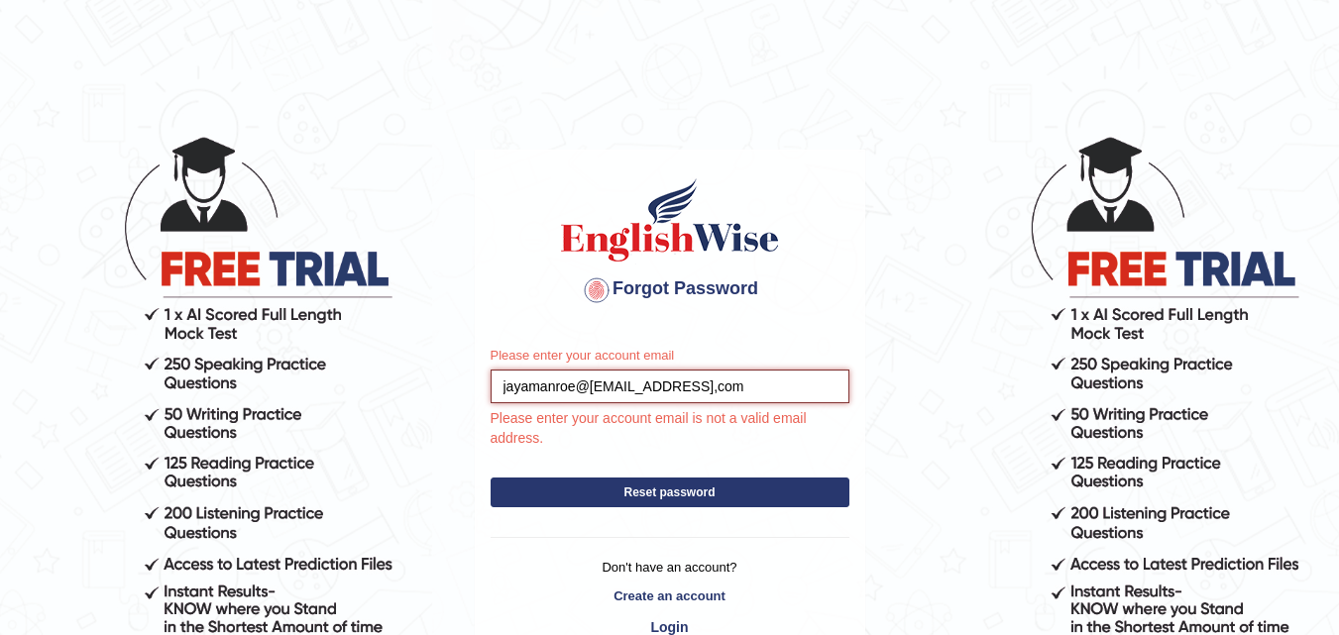
click at [591, 394] on input "jayamanroe@92@gmail,com" at bounding box center [670, 387] width 359 height 34
type input "jayamanroe92@gmail,com"
click at [491, 478] on button "Reset password" at bounding box center [670, 493] width 359 height 30
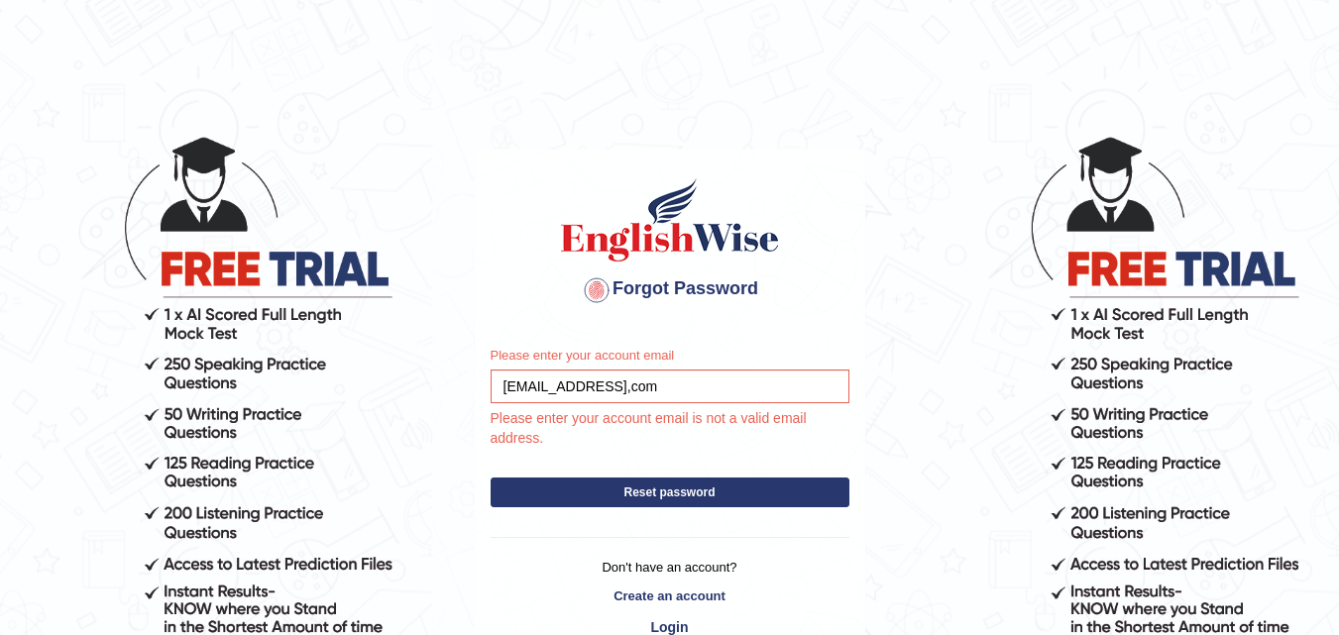
click at [584, 482] on button "Reset password" at bounding box center [670, 493] width 359 height 30
click at [655, 494] on button "Reset password" at bounding box center [670, 493] width 359 height 30
click at [655, 491] on button "Reset password" at bounding box center [670, 493] width 359 height 30
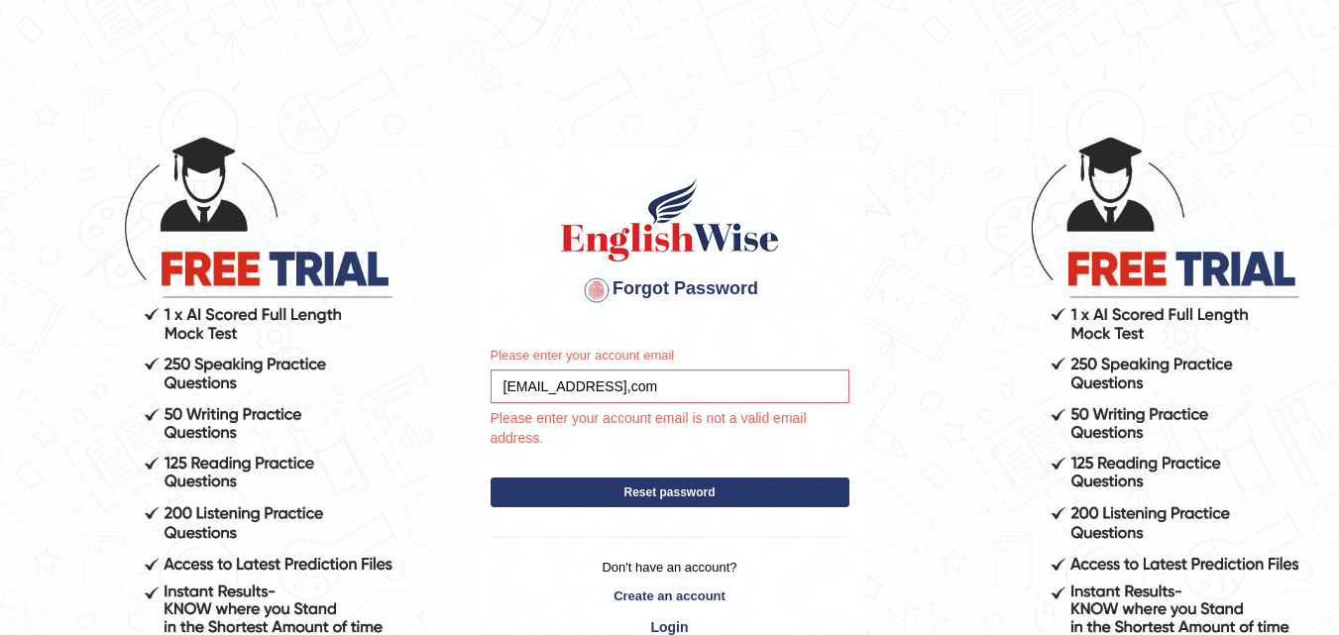
click at [613, 476] on form "Please enter your account email jayamanroe92@gmail,com Please enter your accoun…" at bounding box center [670, 431] width 359 height 171
click at [619, 476] on form "Please enter your account email jayamanroe92@gmail,com Please enter your accoun…" at bounding box center [670, 431] width 359 height 171
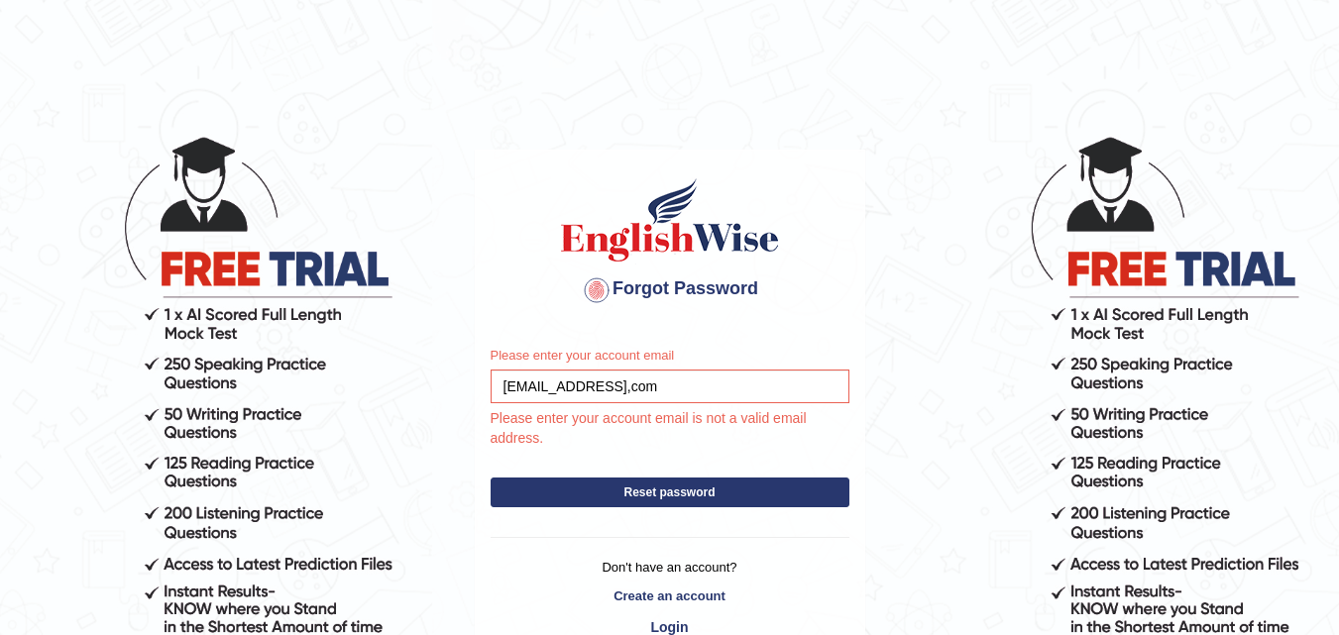
click at [615, 478] on form "Please enter your account email jayamanroe92@gmail,com Please enter your accoun…" at bounding box center [670, 431] width 359 height 171
click at [578, 488] on button "Reset password" at bounding box center [670, 493] width 359 height 30
click at [579, 487] on button "Reset password" at bounding box center [670, 493] width 359 height 30
click at [578, 487] on button "Reset password" at bounding box center [670, 493] width 359 height 30
click at [516, 491] on button "Reset password" at bounding box center [670, 493] width 359 height 30
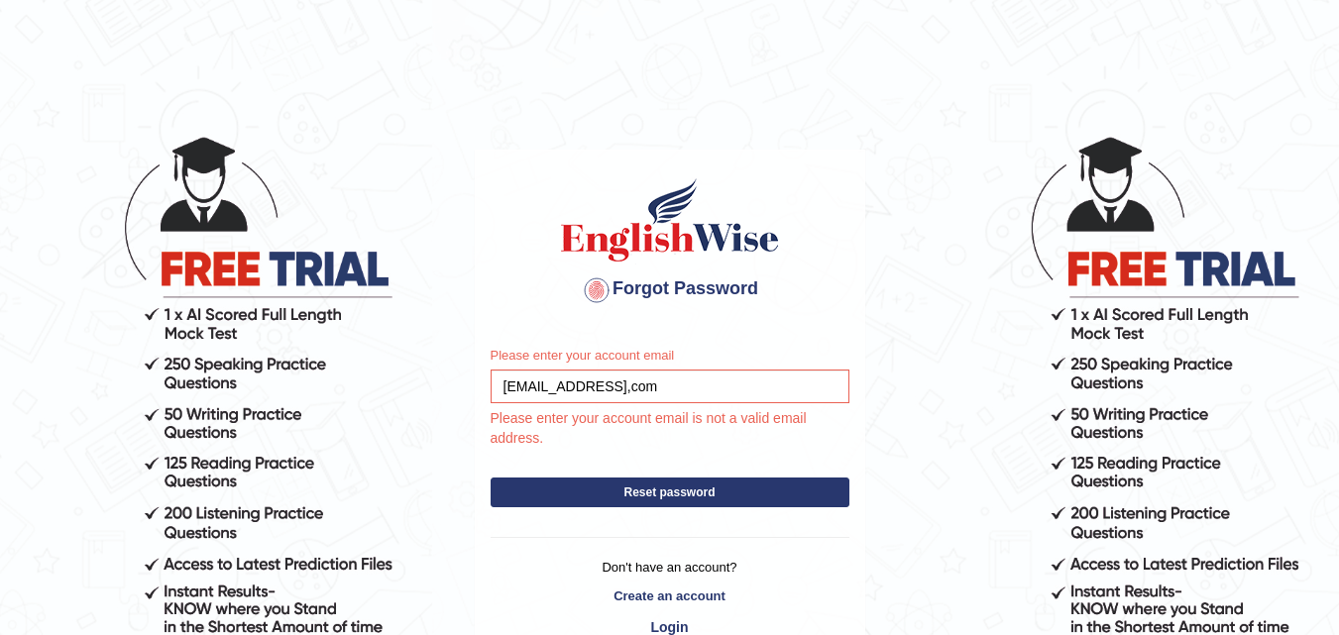
click at [516, 491] on button "Reset password" at bounding box center [670, 493] width 359 height 30
click at [671, 592] on link "Create an account" at bounding box center [670, 596] width 359 height 19
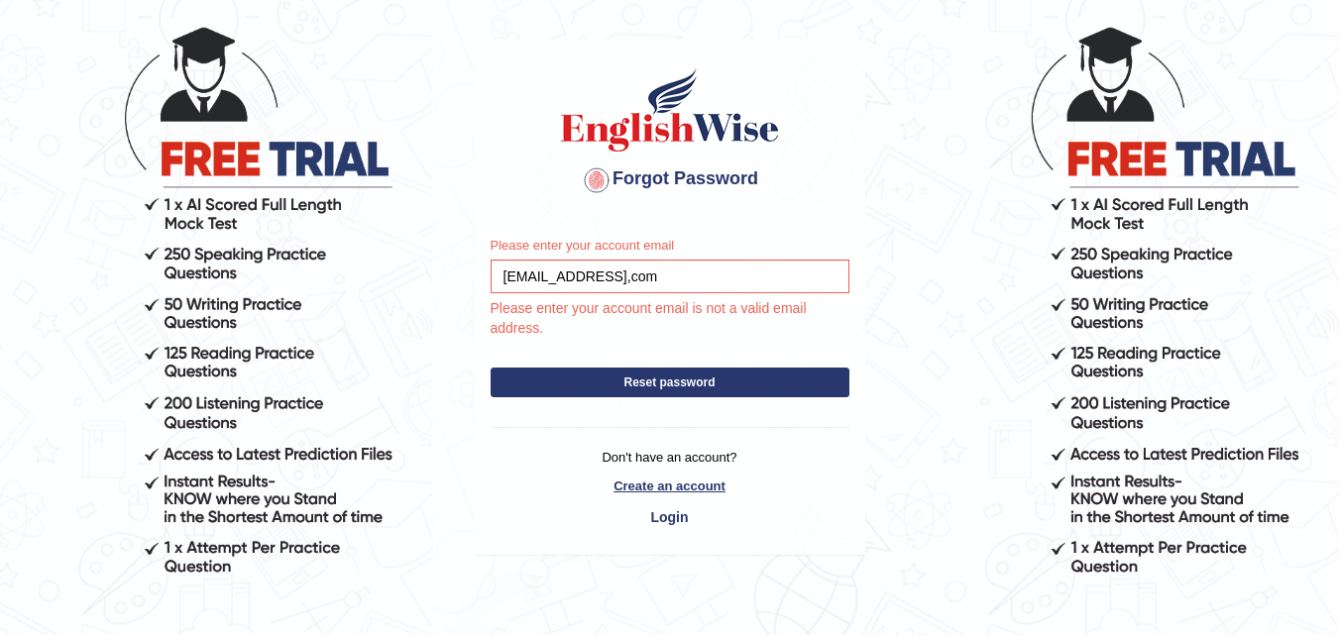
scroll to position [179, 0]
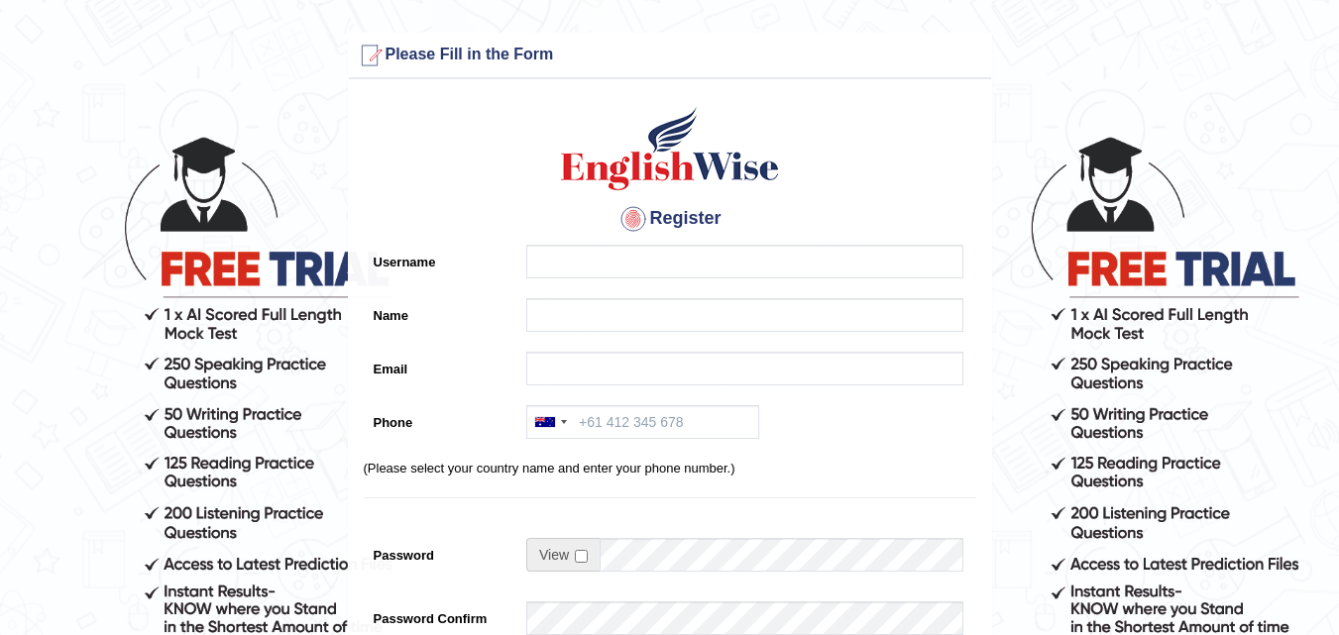
scroll to position [527, 0]
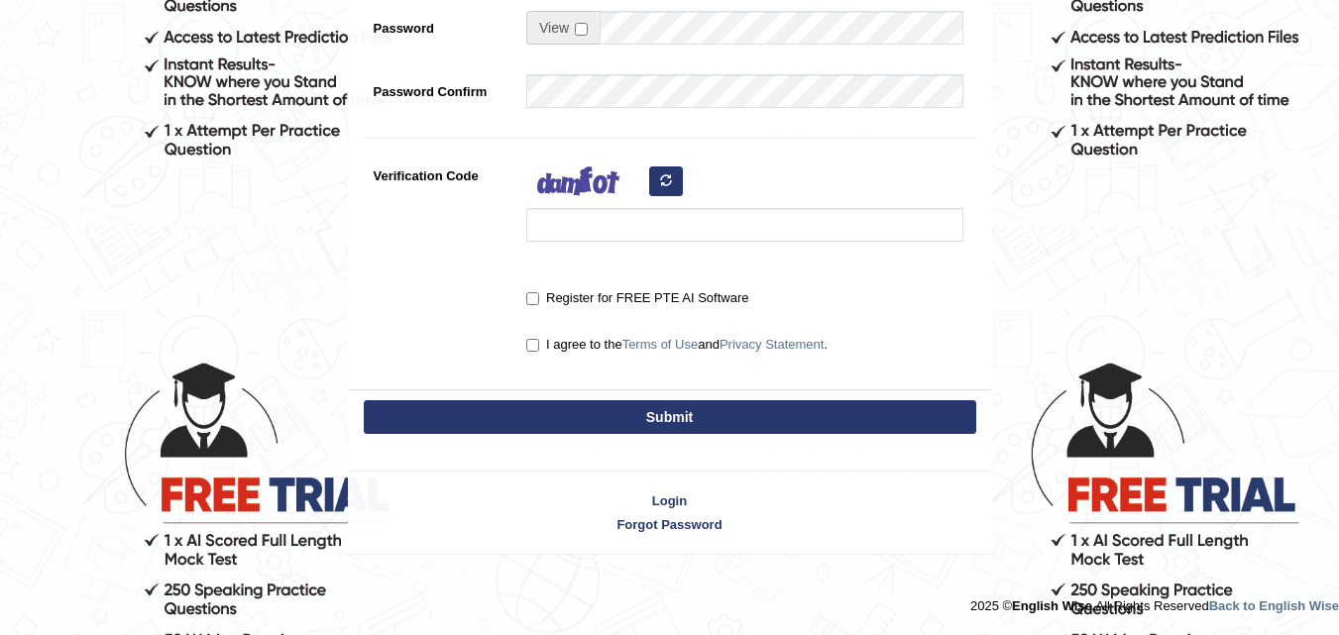
click at [542, 307] on label "Register for FREE PTE AI Software" at bounding box center [637, 298] width 222 height 20
click at [539, 305] on input "Register for FREE PTE AI Software" at bounding box center [532, 298] width 13 height 13
checkbox input "true"
click at [541, 351] on label "I agree to the Terms of Use and Privacy Statement ." at bounding box center [676, 345] width 301 height 20
click at [539, 351] on input "I agree to the Terms of Use and Privacy Statement ." at bounding box center [532, 345] width 13 height 13
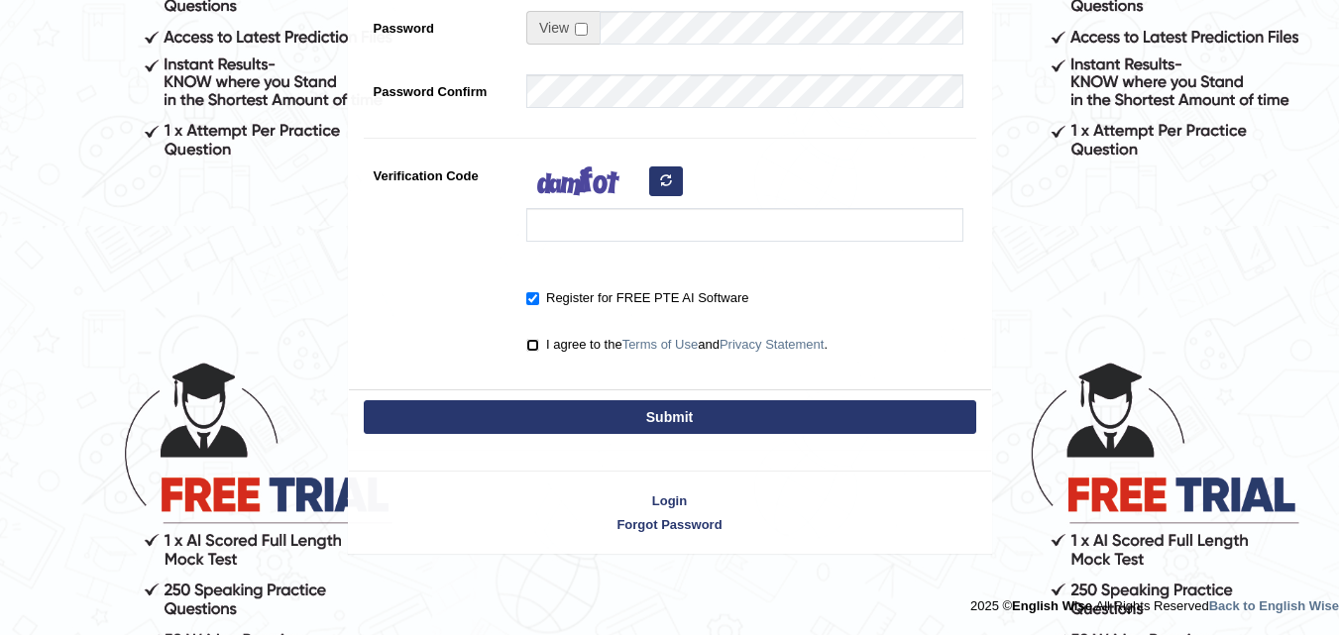
checkbox input "true"
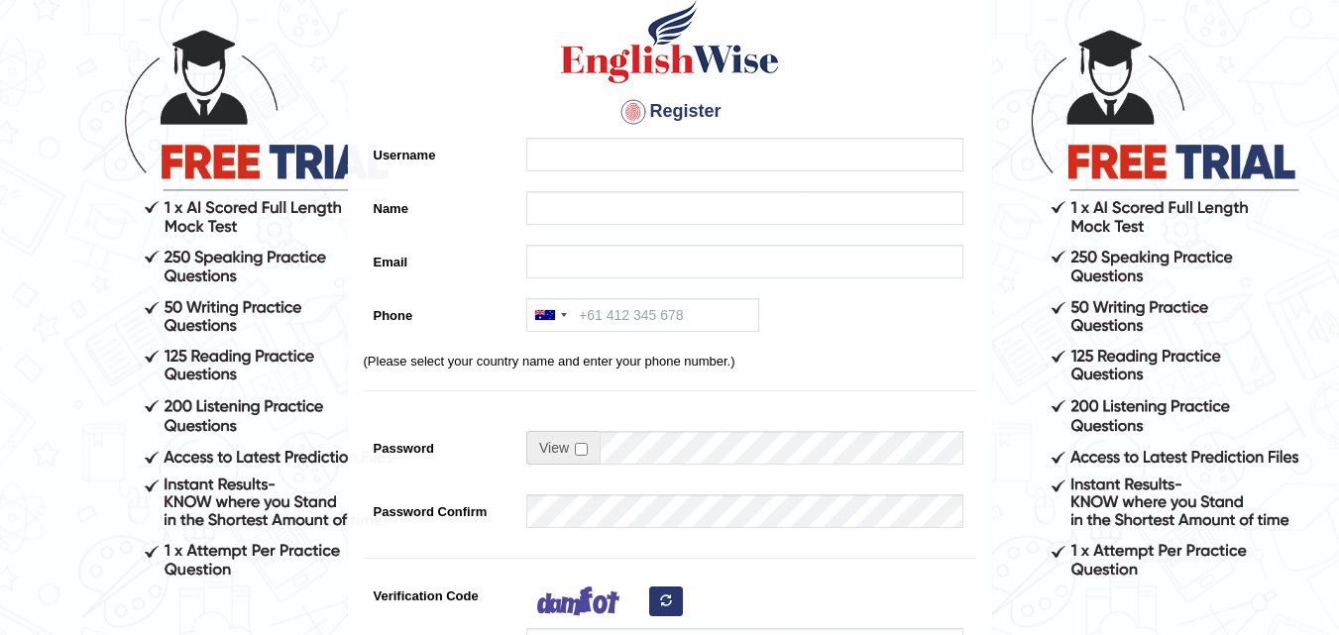
scroll to position [0, 0]
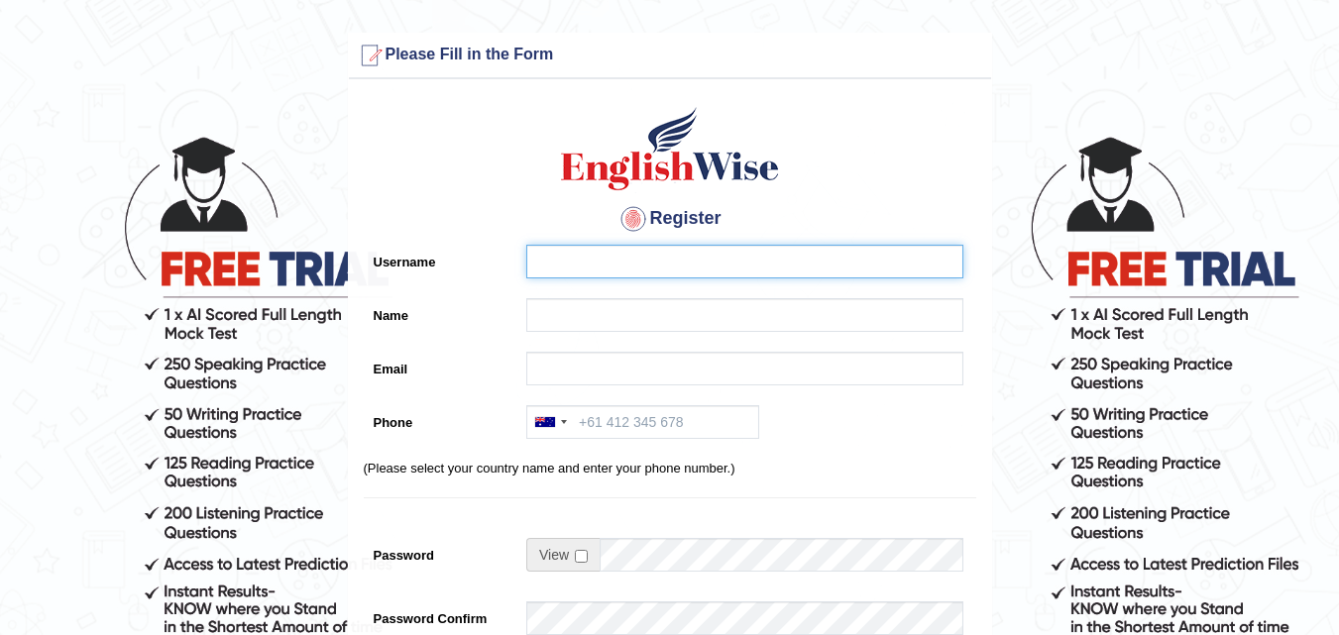
click at [563, 258] on input "Username" at bounding box center [744, 262] width 437 height 34
type input "jayamanroe"
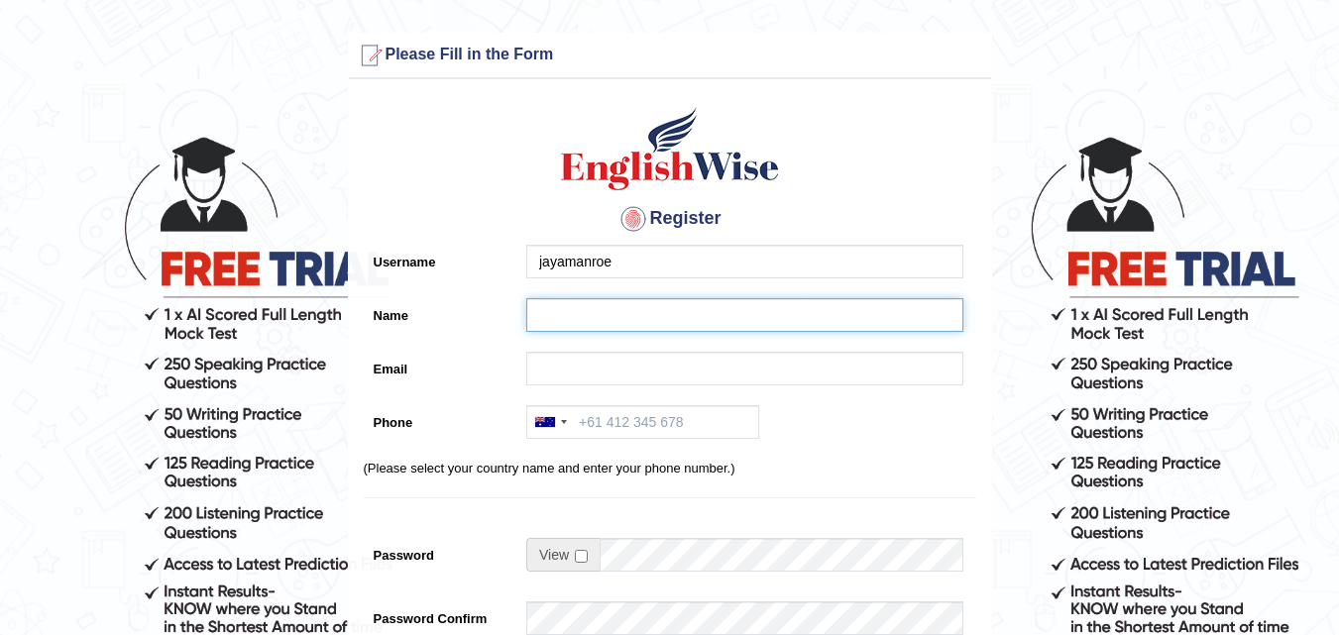
click at [661, 305] on input "Name" at bounding box center [744, 315] width 437 height 34
type input "jaya adlin manurung"
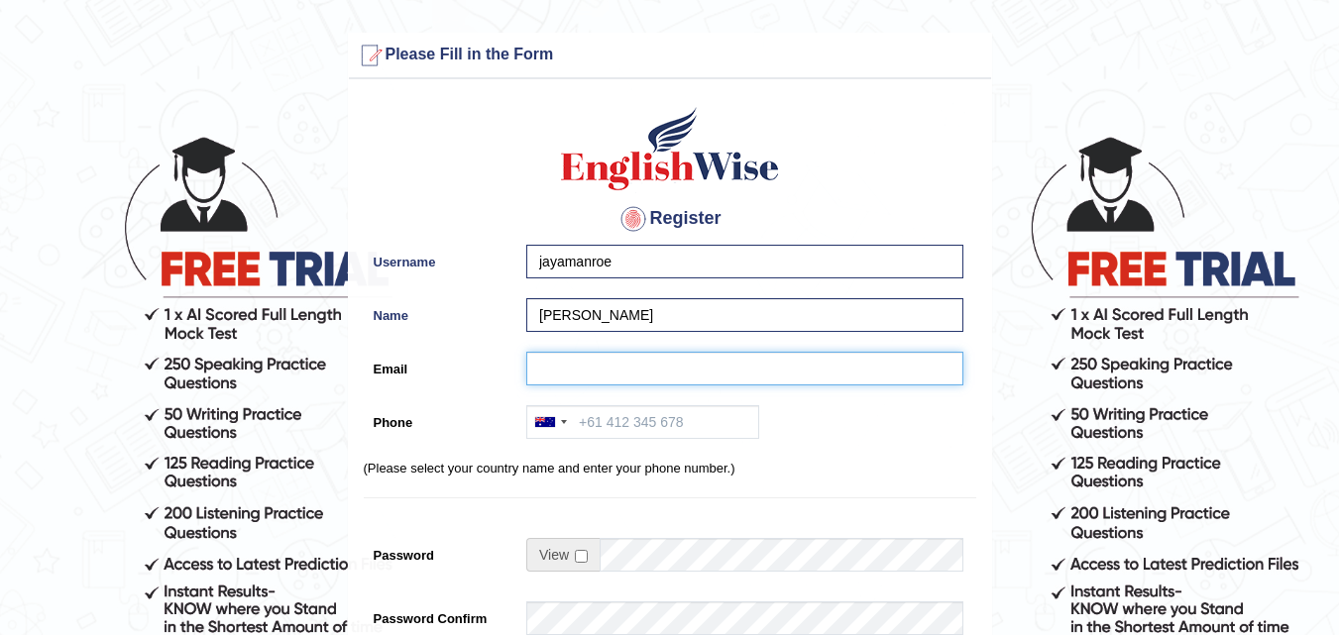
click at [565, 374] on input "Email" at bounding box center [744, 369] width 437 height 34
type input "jayamanroe92@gmail.com"
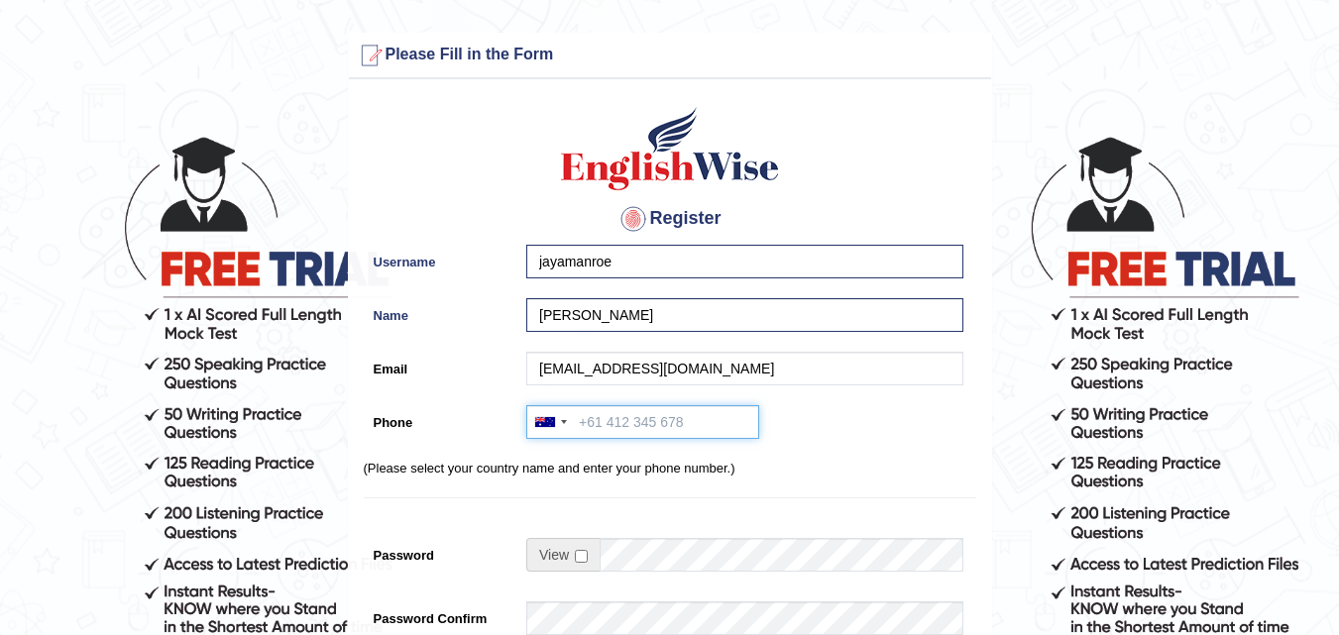
click at [603, 420] on input "Phone" at bounding box center [642, 422] width 233 height 34
click at [553, 416] on div at bounding box center [550, 422] width 46 height 32
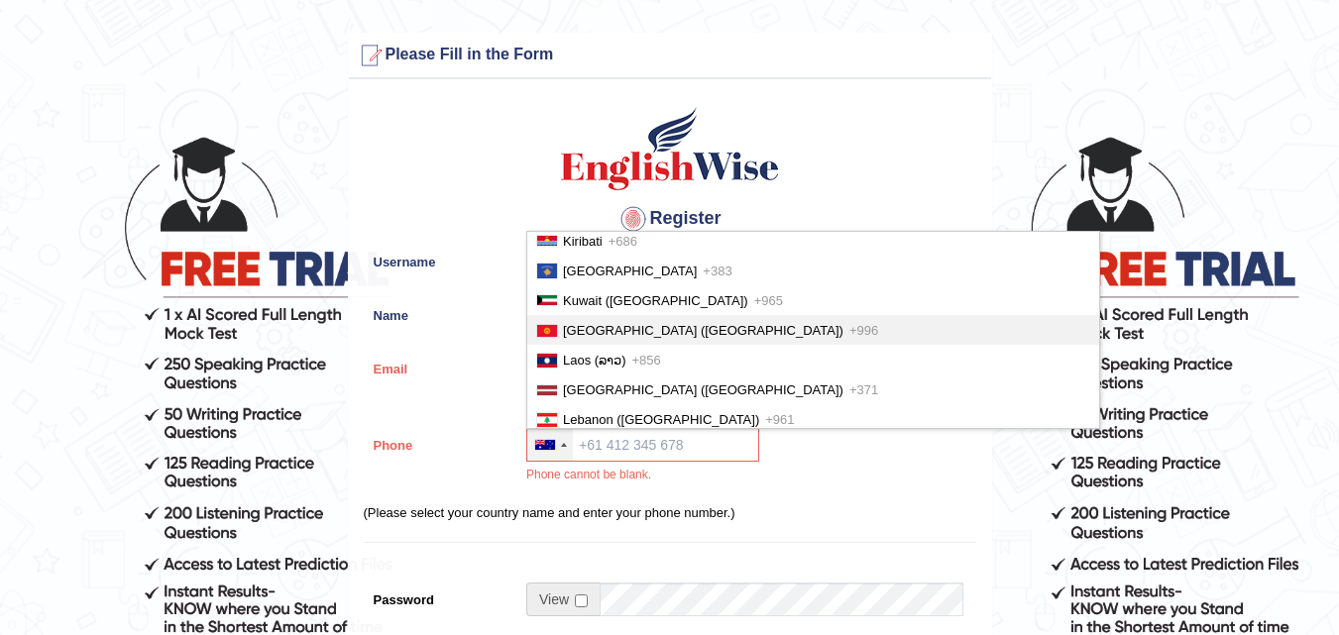
scroll to position [3965, 0]
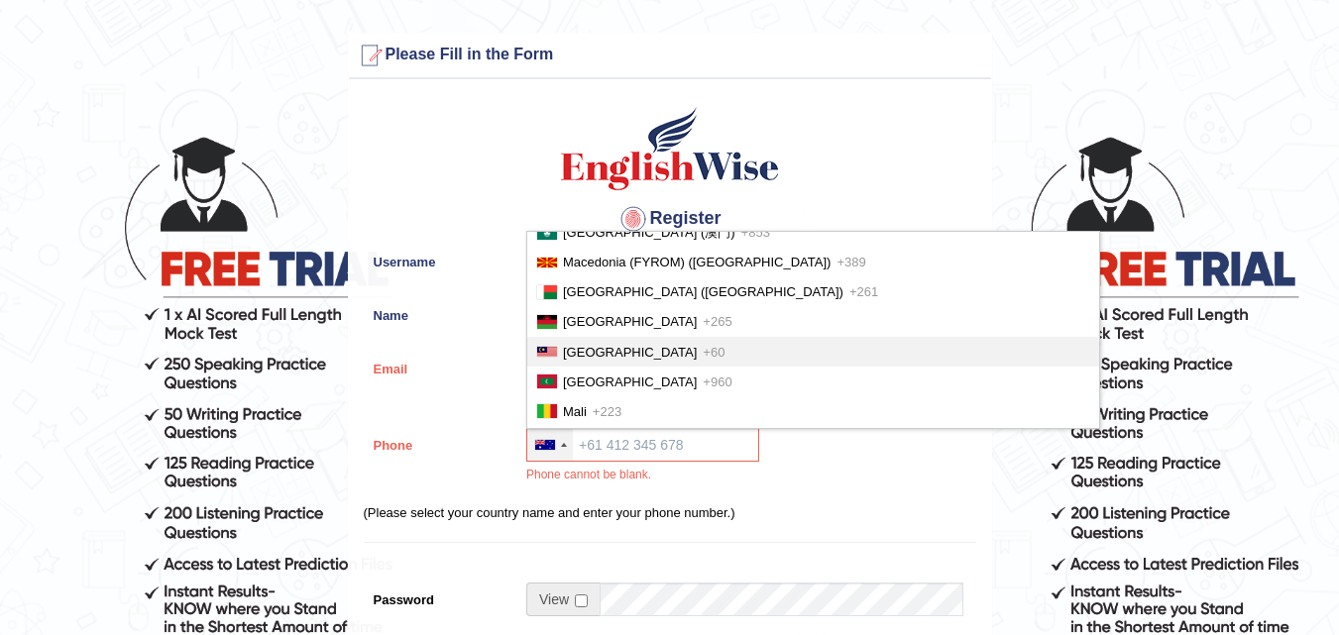
click at [627, 364] on li "Malaysia +60" at bounding box center [813, 352] width 572 height 30
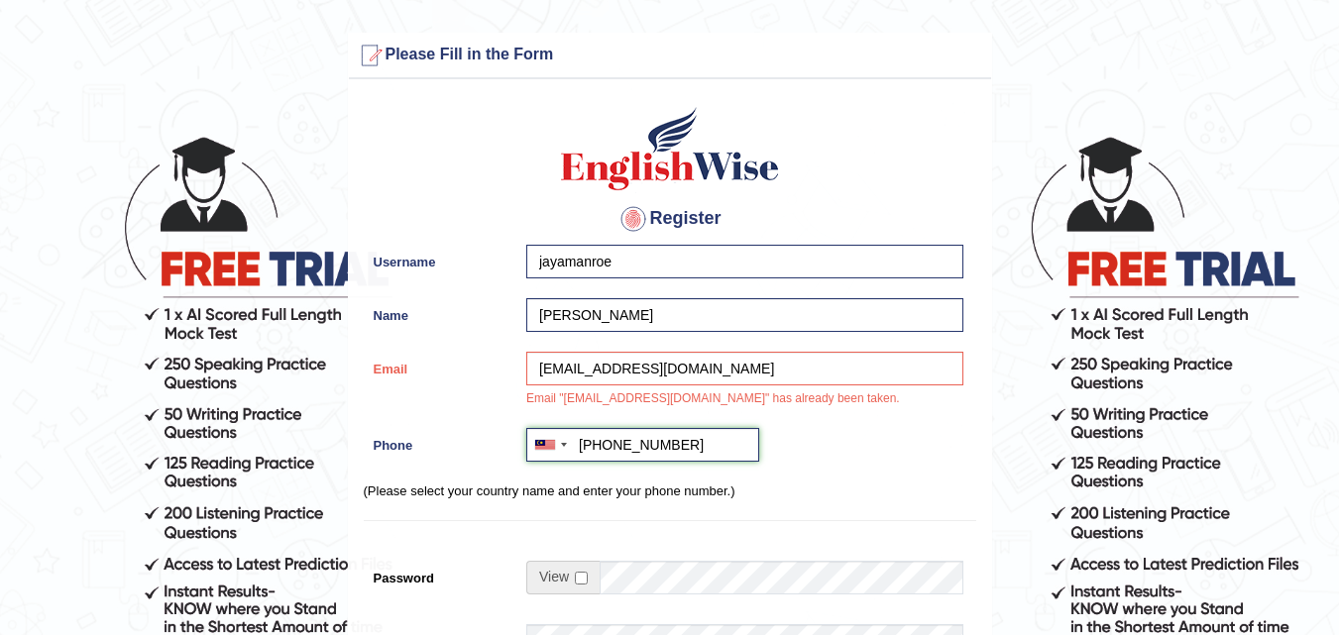
click at [648, 442] on input "+601117543942" at bounding box center [642, 445] width 233 height 34
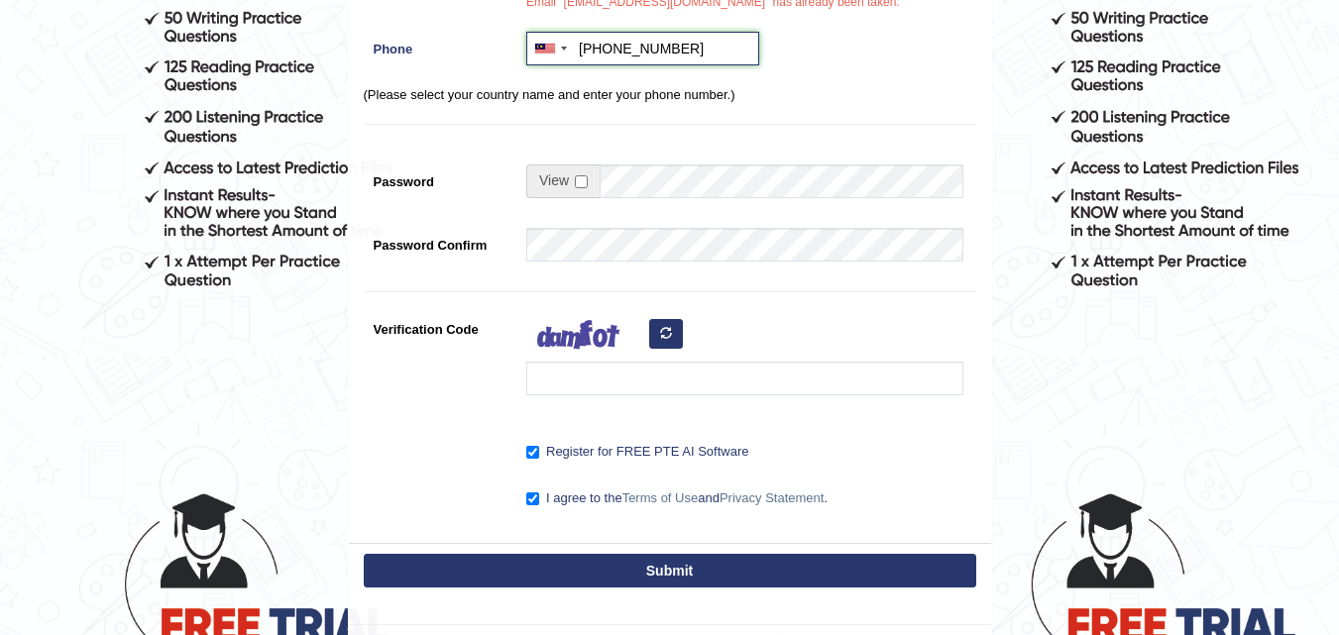
type input "+60111753942"
click at [577, 187] on input "checkbox" at bounding box center [581, 181] width 13 height 13
checkbox input "true"
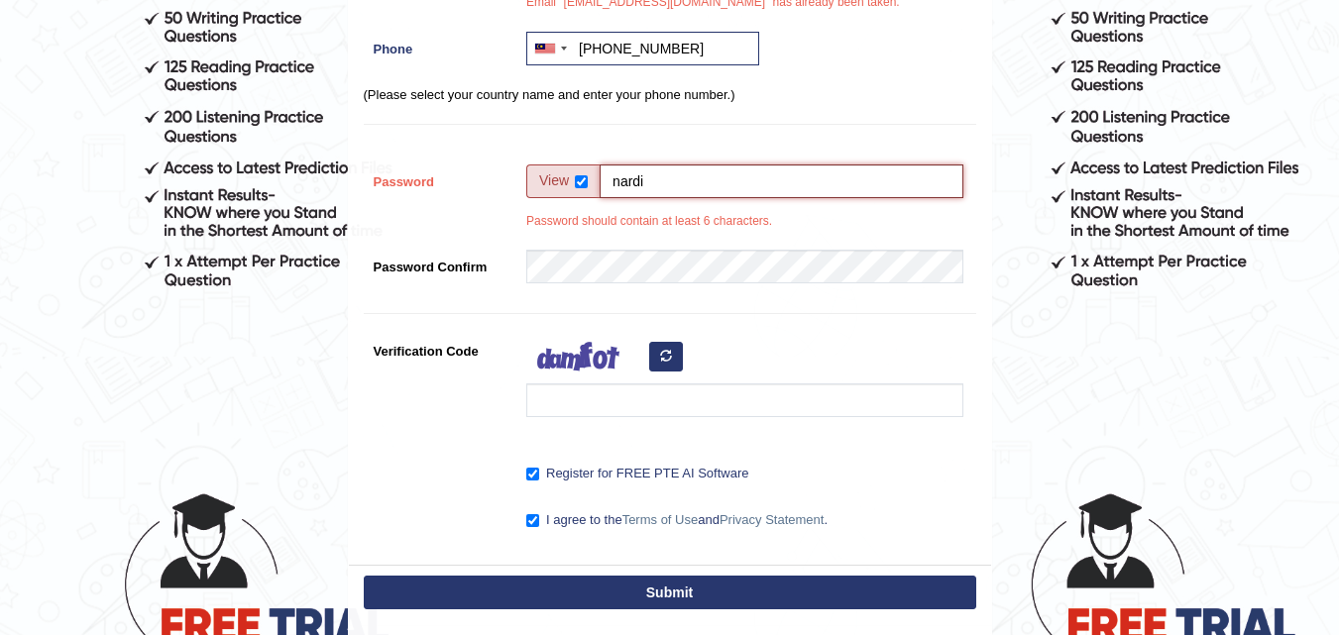
click at [662, 184] on input "nardi" at bounding box center [782, 182] width 364 height 34
click at [660, 191] on input "nardi" at bounding box center [782, 182] width 364 height 34
type input "nardi01234"
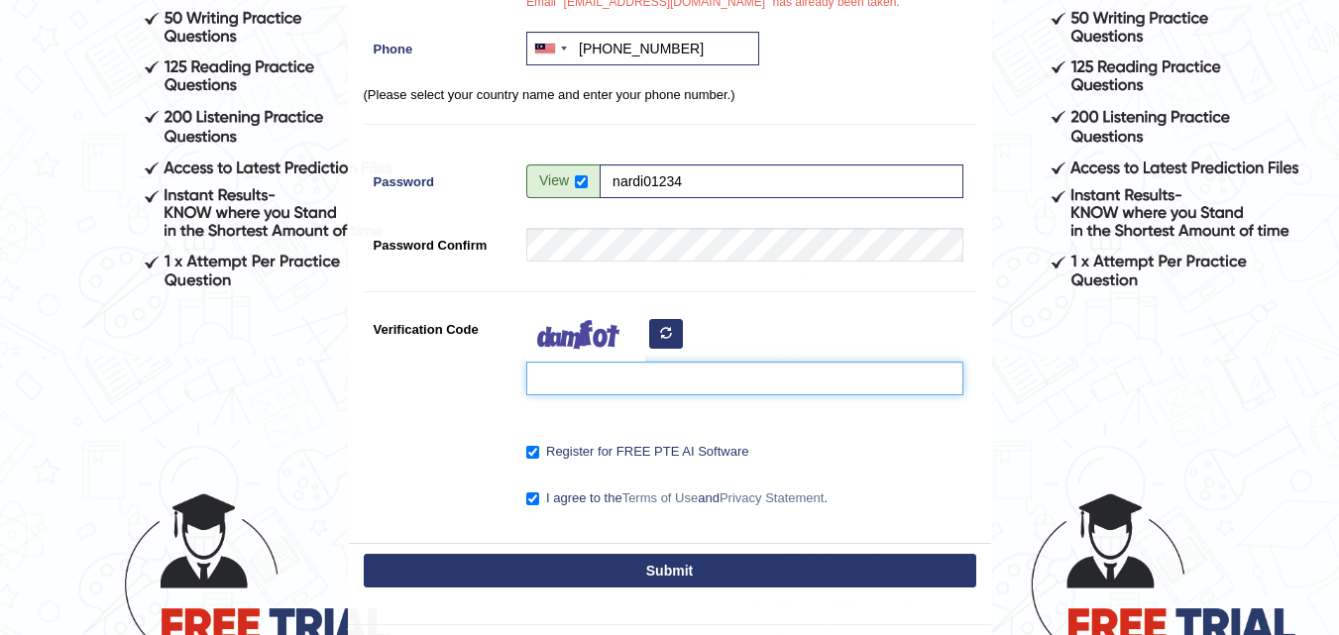
click at [644, 380] on input "Verification Code" at bounding box center [744, 379] width 437 height 34
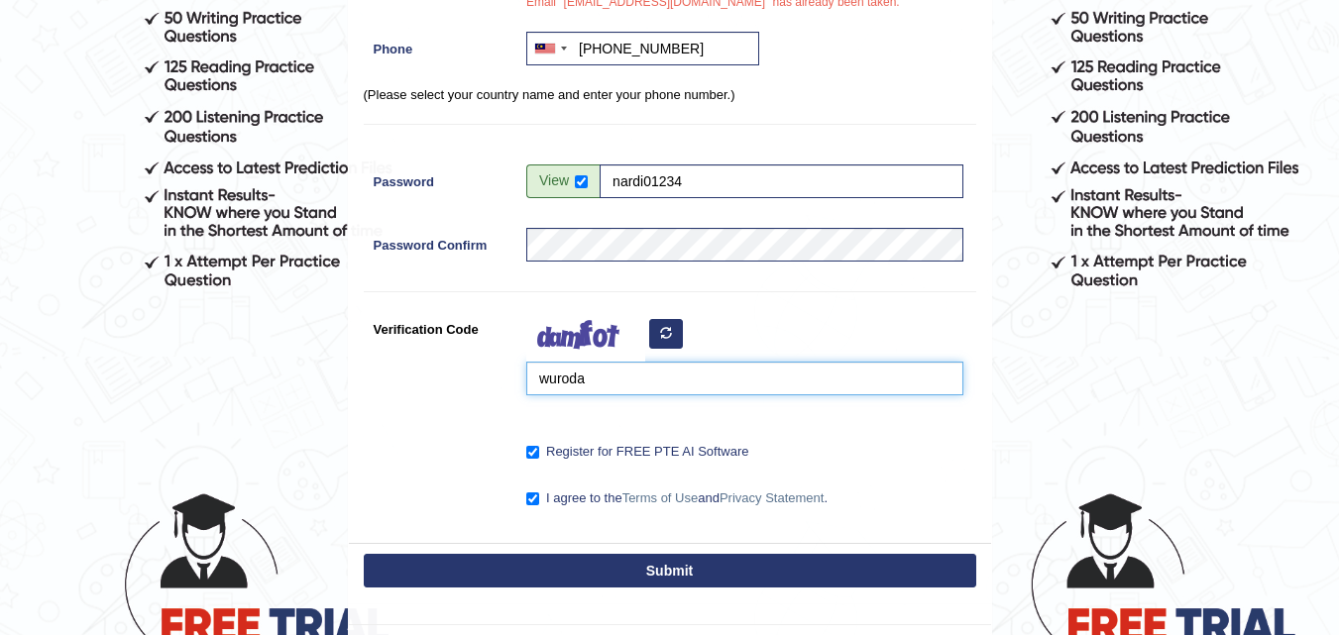
type input "wuroda"
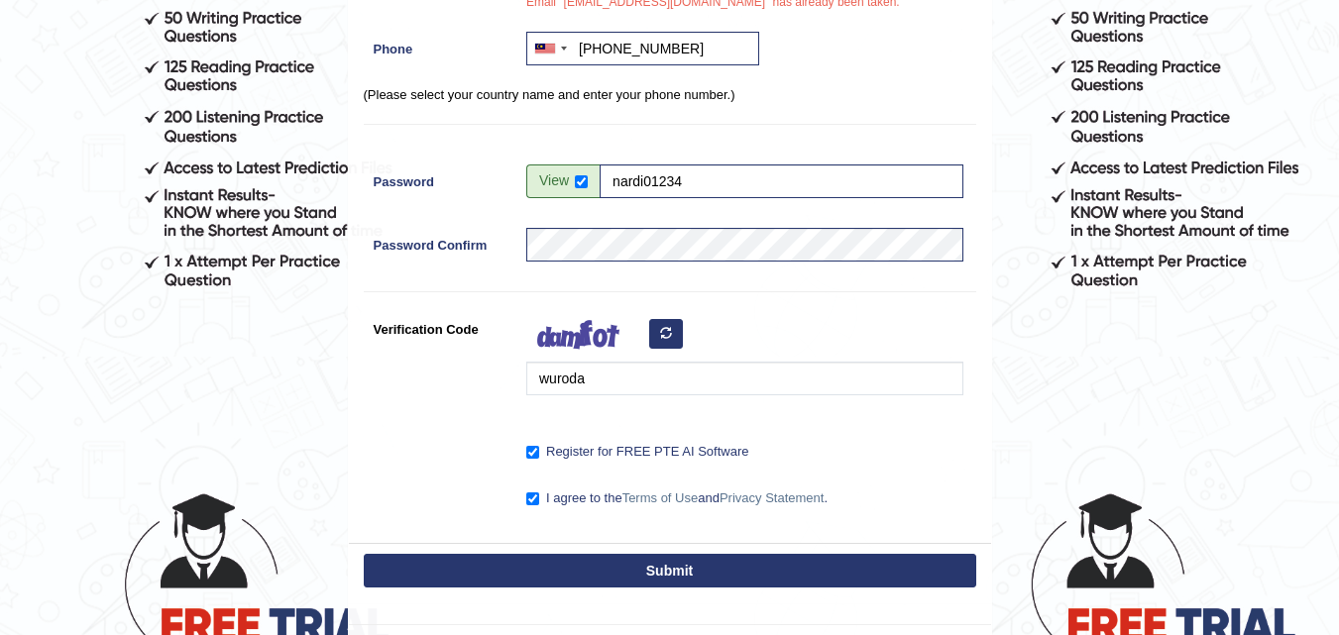
click at [521, 558] on button "Submit" at bounding box center [670, 571] width 613 height 34
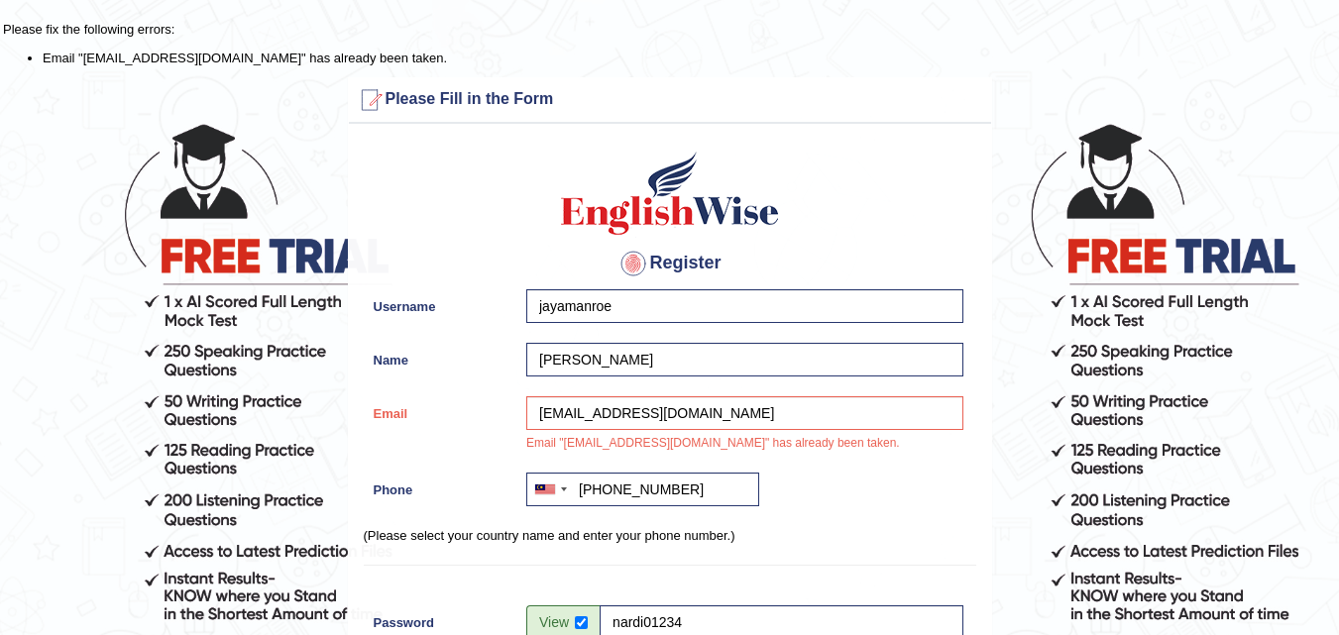
scroll to position [409, 0]
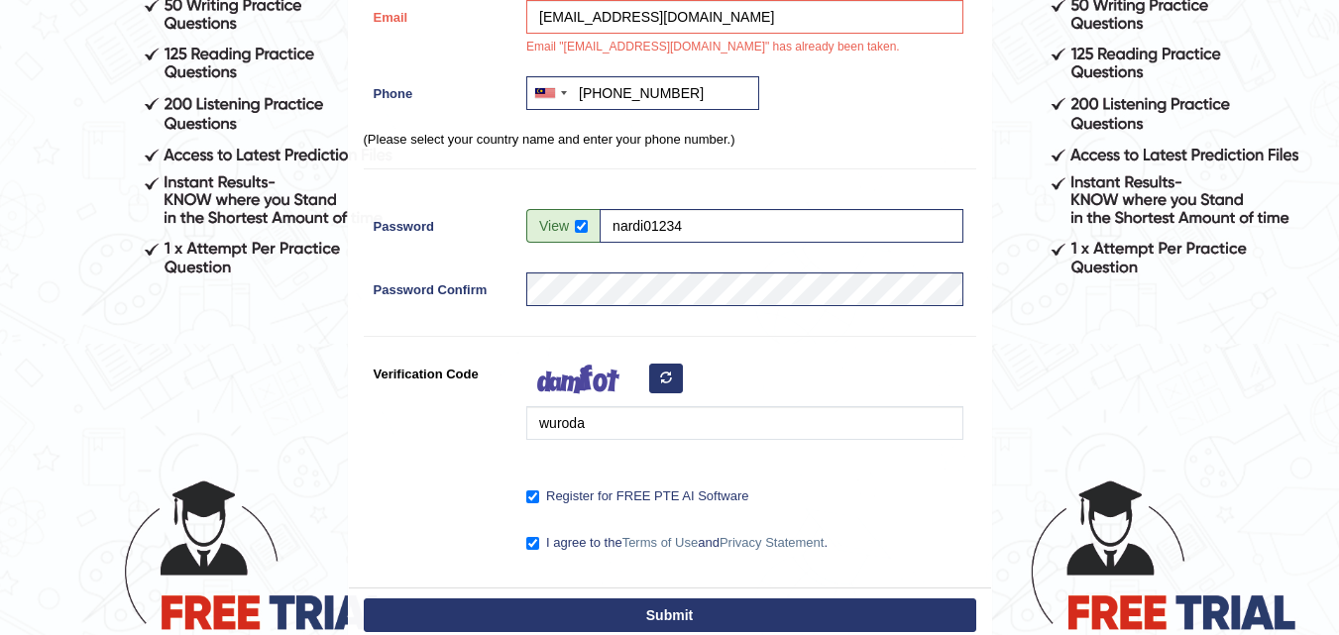
click at [647, 614] on button "Submit" at bounding box center [670, 616] width 613 height 34
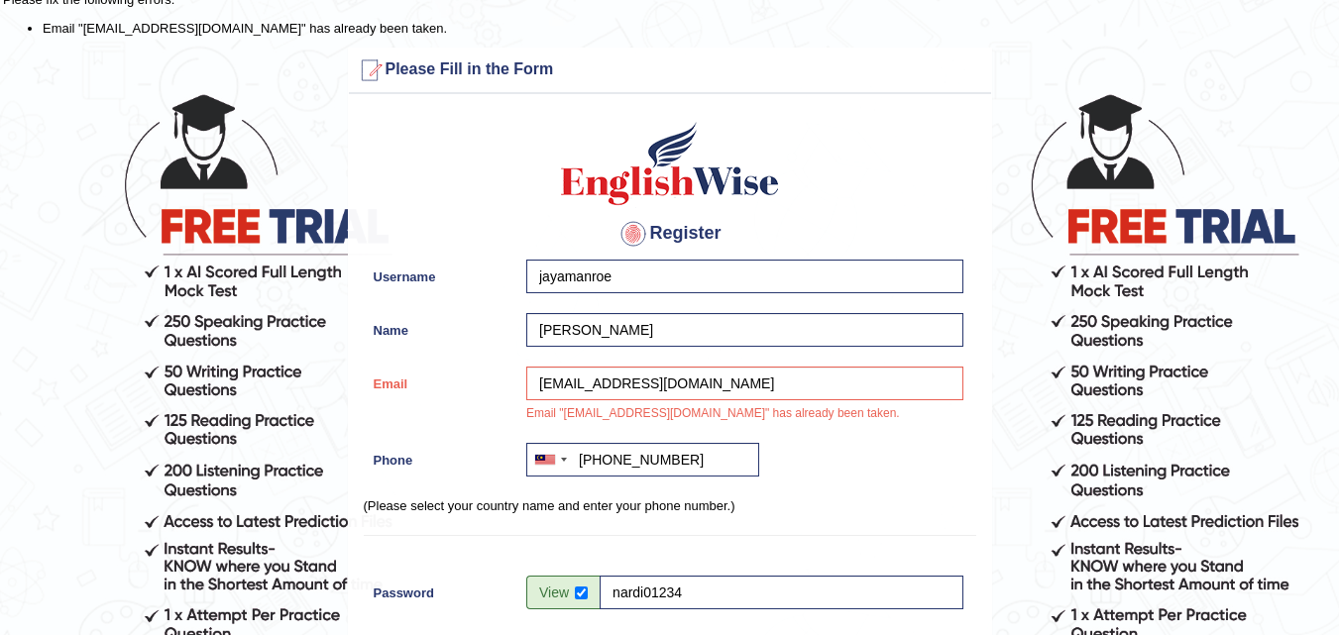
scroll to position [0, 0]
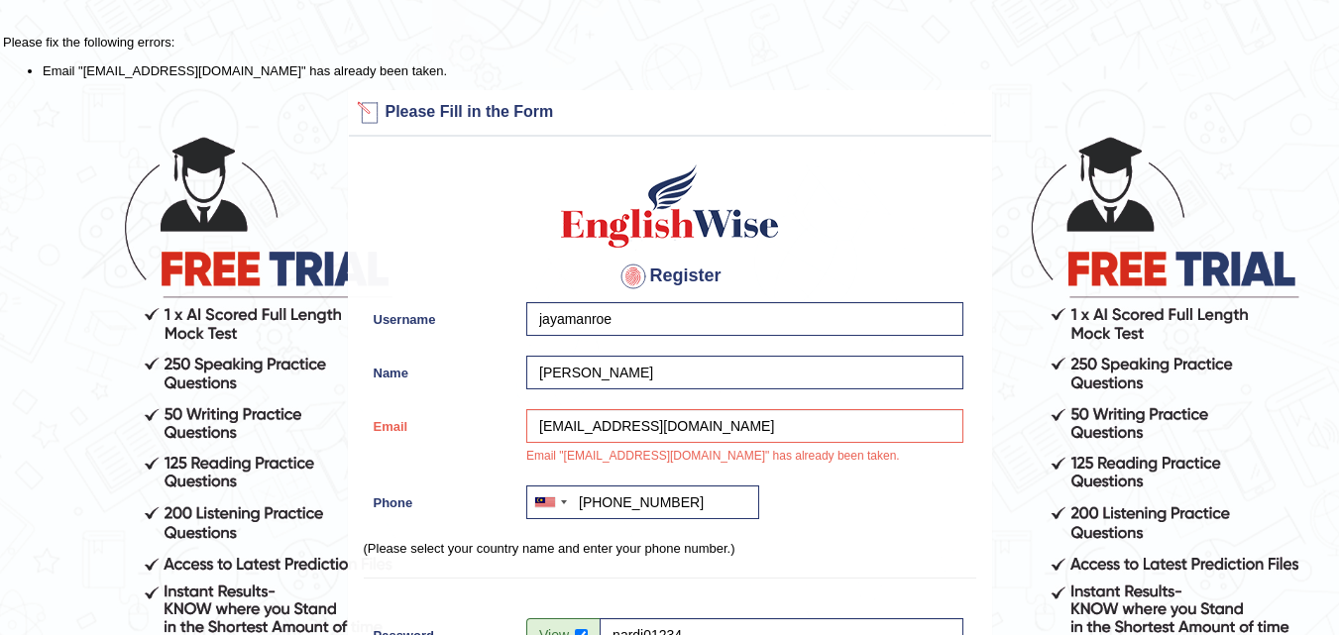
click at [366, 119] on div at bounding box center [370, 113] width 32 height 32
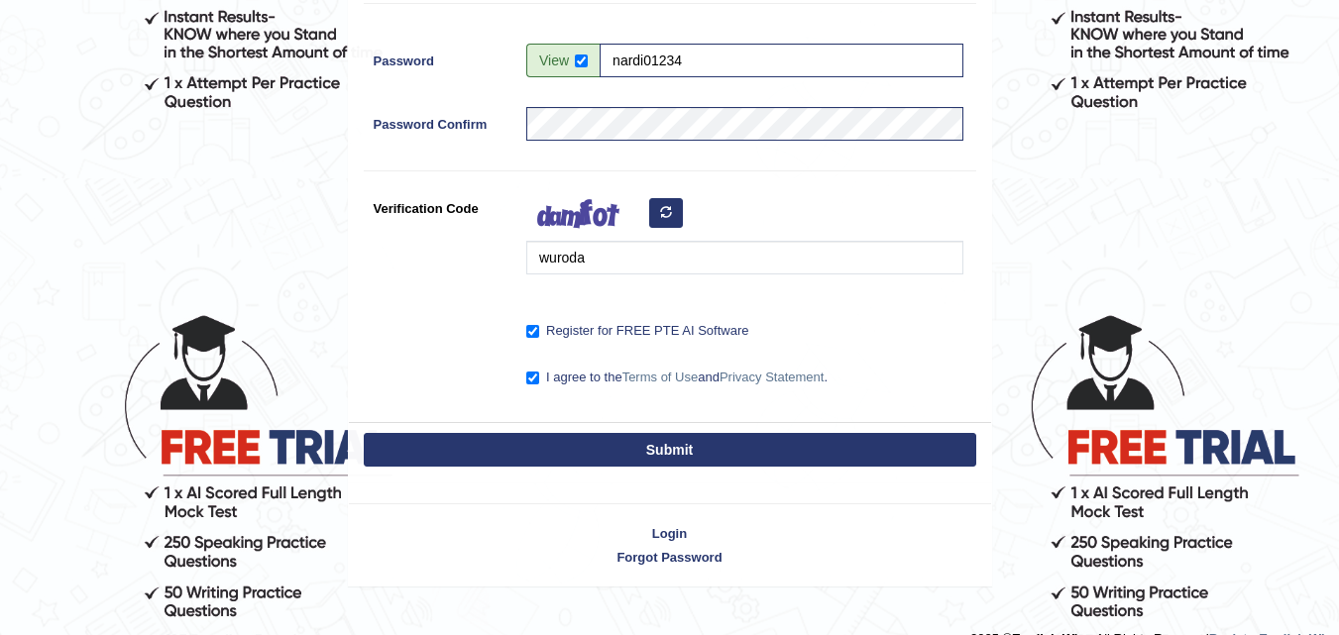
scroll to position [608, 0]
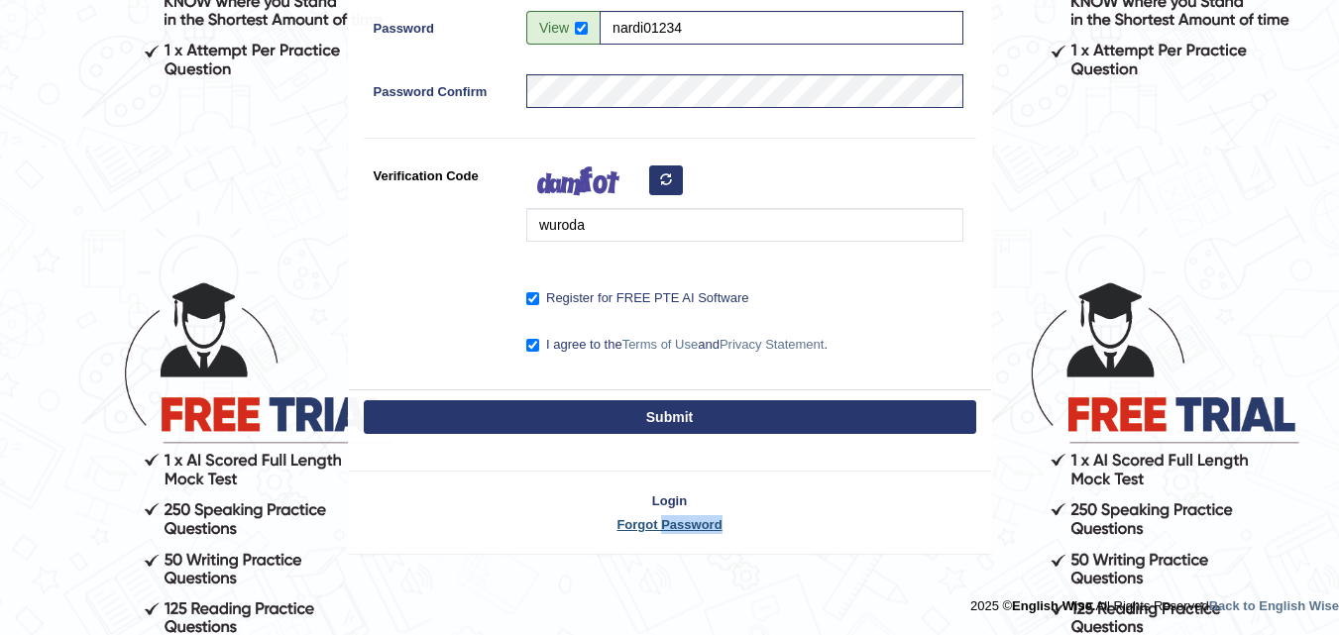
drag, startPoint x: 663, startPoint y: 535, endPoint x: 664, endPoint y: 524, distance: 10.9
click at [664, 527] on div "Login Forgot Password" at bounding box center [670, 502] width 644 height 104
